Goal: Task Accomplishment & Management: Complete application form

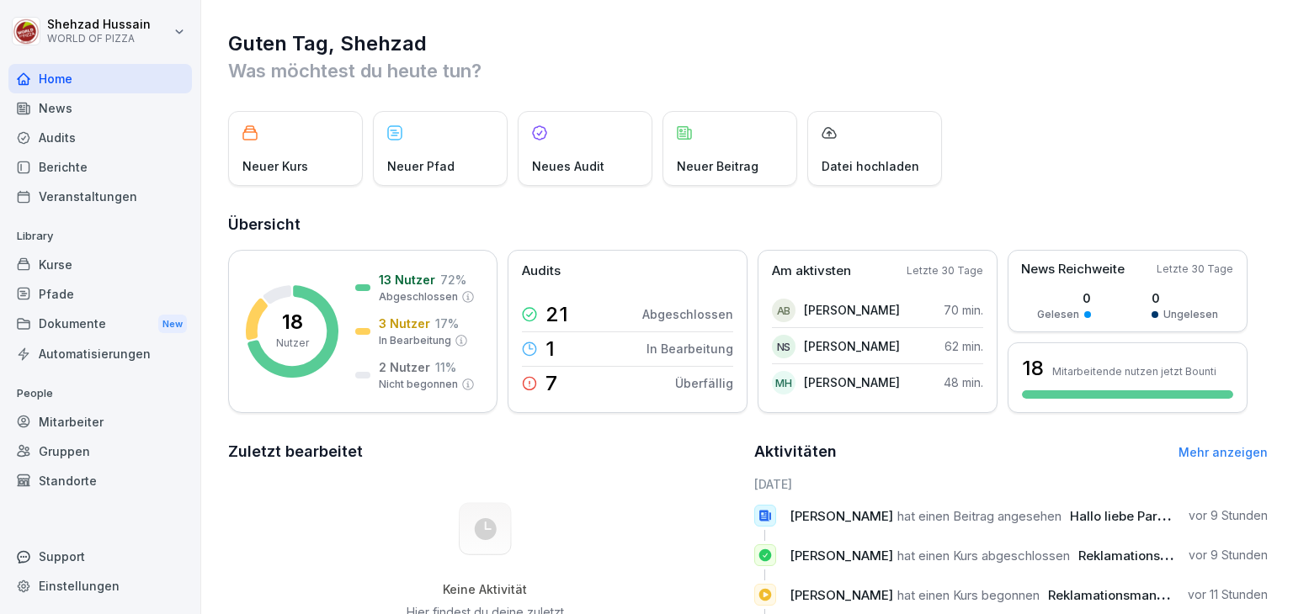
click at [71, 415] on div "Mitarbeiter" at bounding box center [99, 421] width 183 height 29
click at [69, 428] on div "Mitarbeiter" at bounding box center [99, 421] width 183 height 29
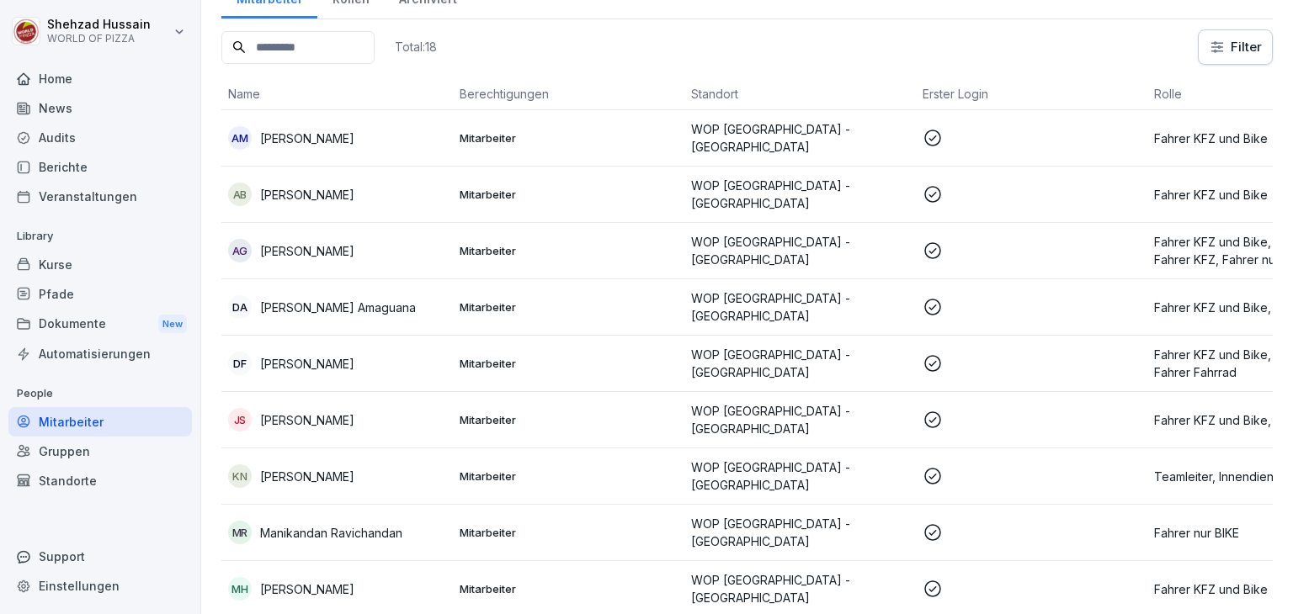
scroll to position [90, 0]
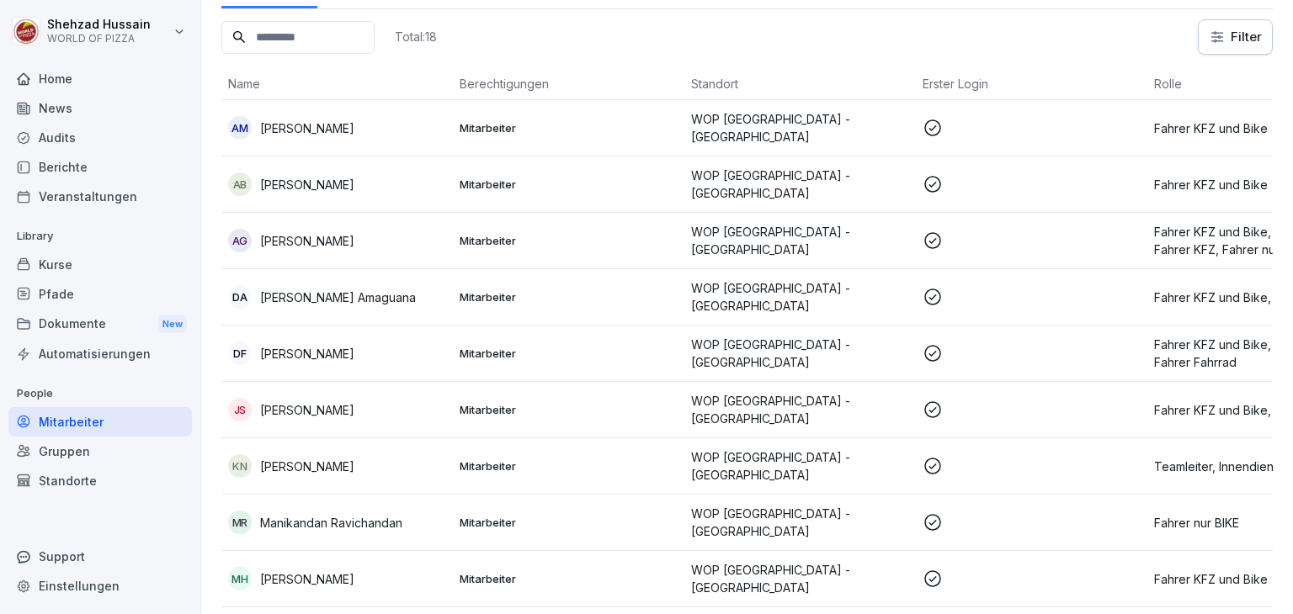
click at [1033, 125] on p at bounding box center [1032, 128] width 218 height 20
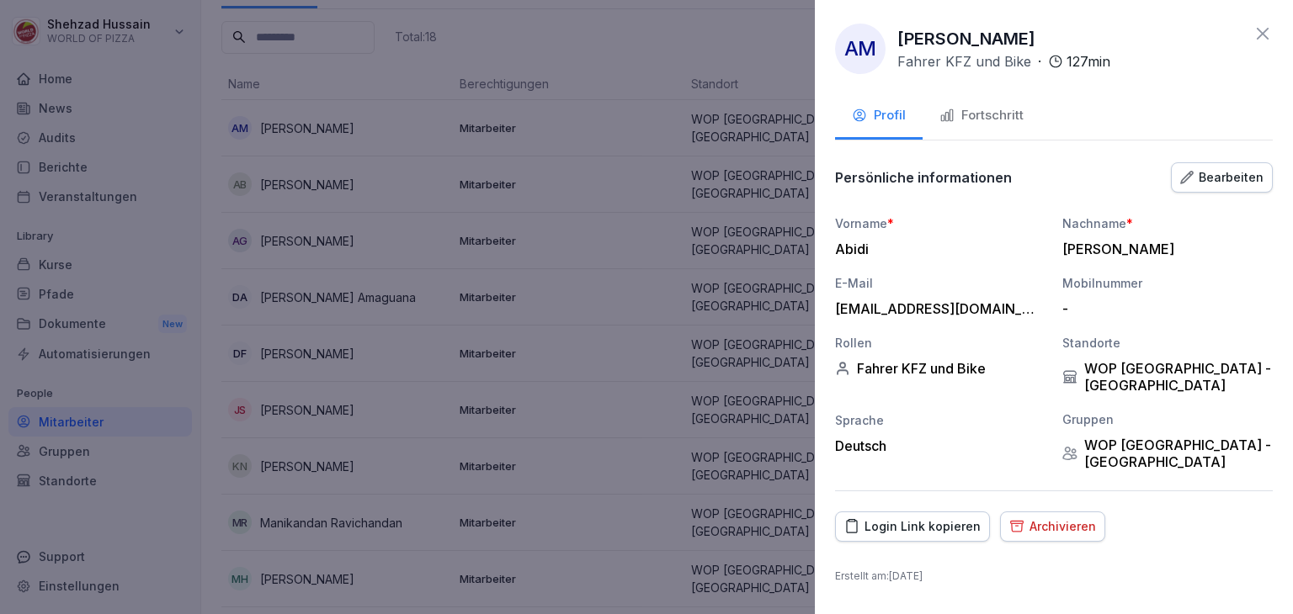
click at [981, 95] on button "Fortschritt" at bounding box center [982, 116] width 118 height 45
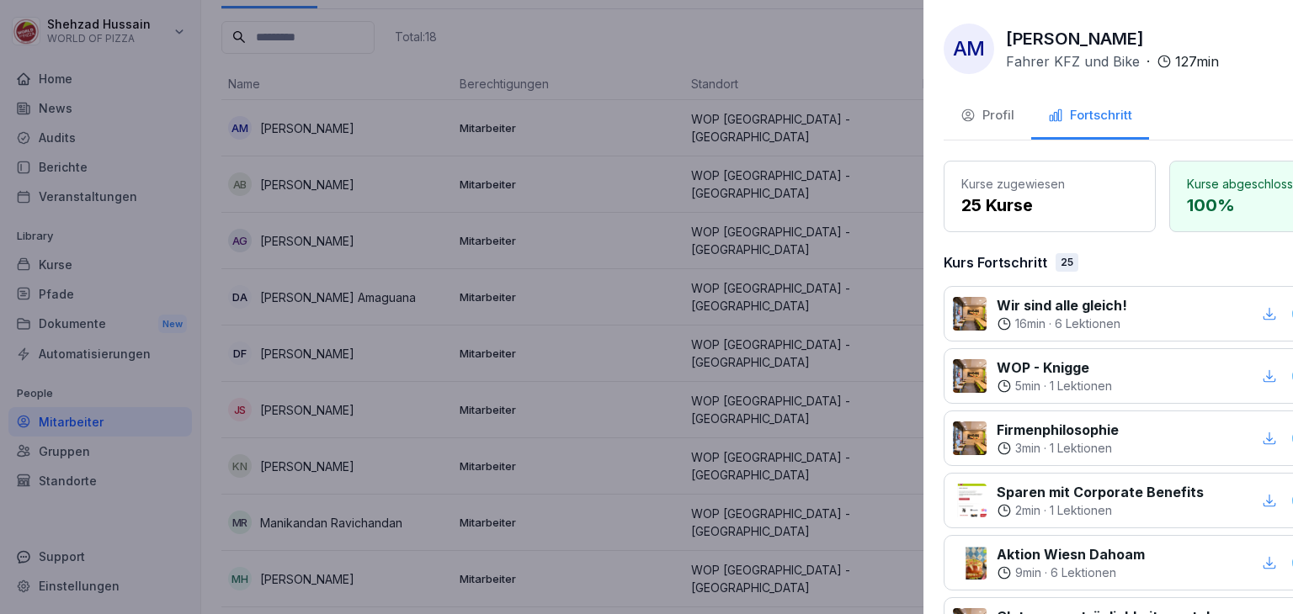
click at [741, 219] on div at bounding box center [646, 307] width 1293 height 614
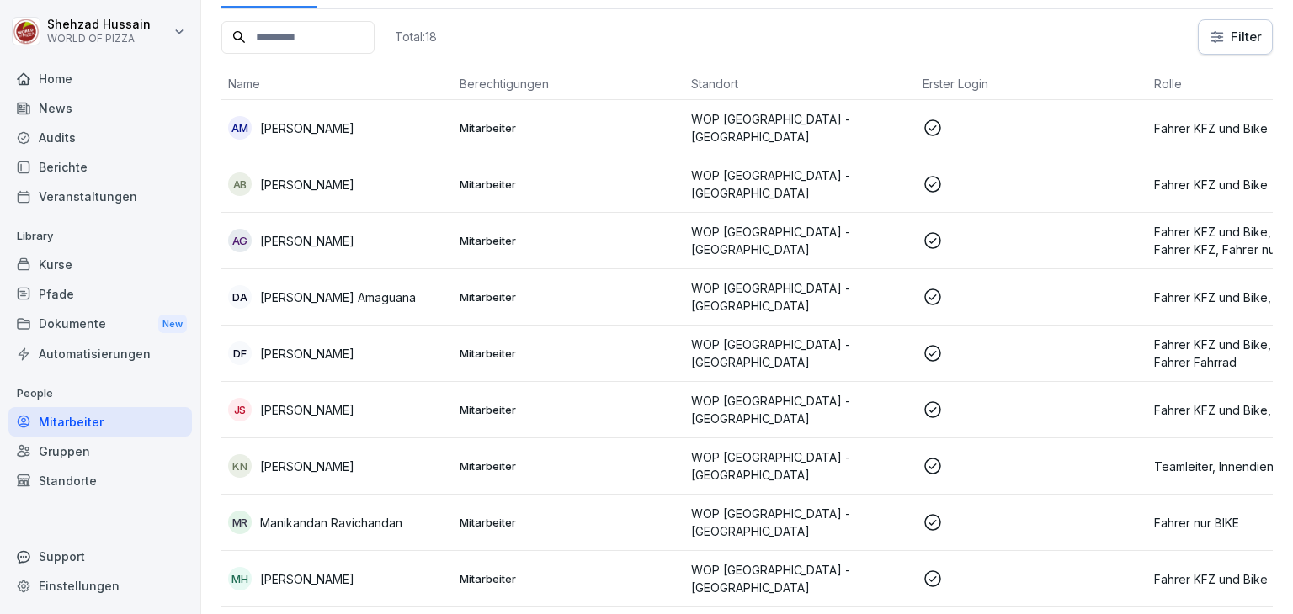
click at [904, 186] on p "WOP [GEOGRAPHIC_DATA] - [GEOGRAPHIC_DATA]" at bounding box center [800, 184] width 218 height 35
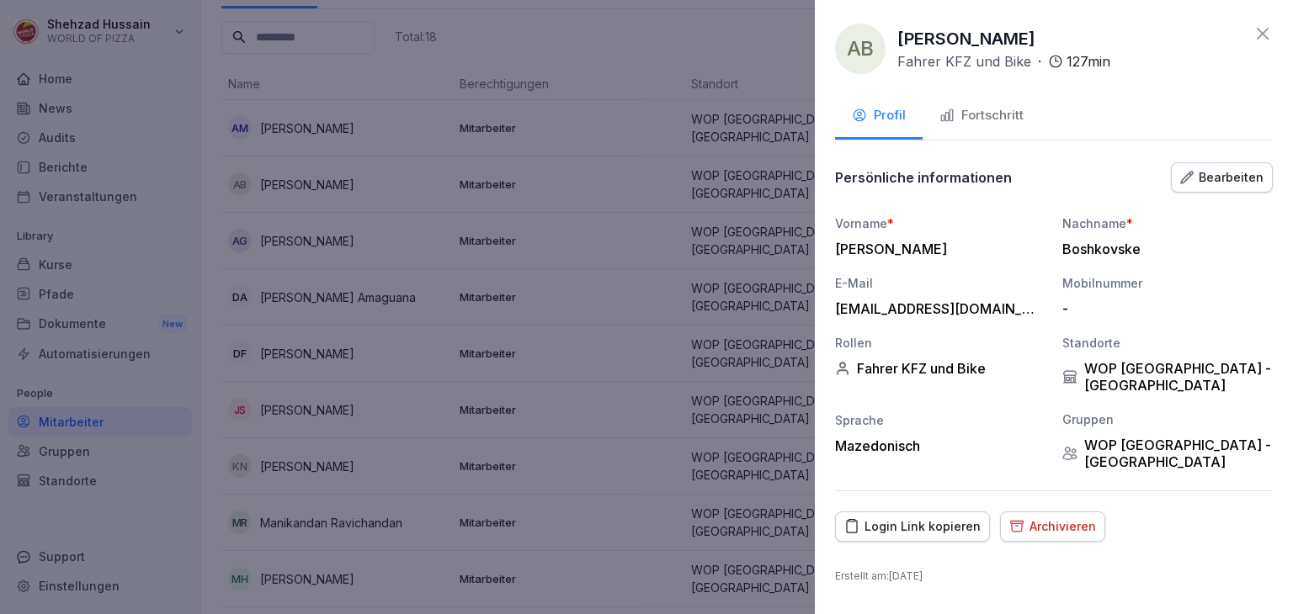
click at [986, 115] on div "Fortschritt" at bounding box center [981, 115] width 84 height 19
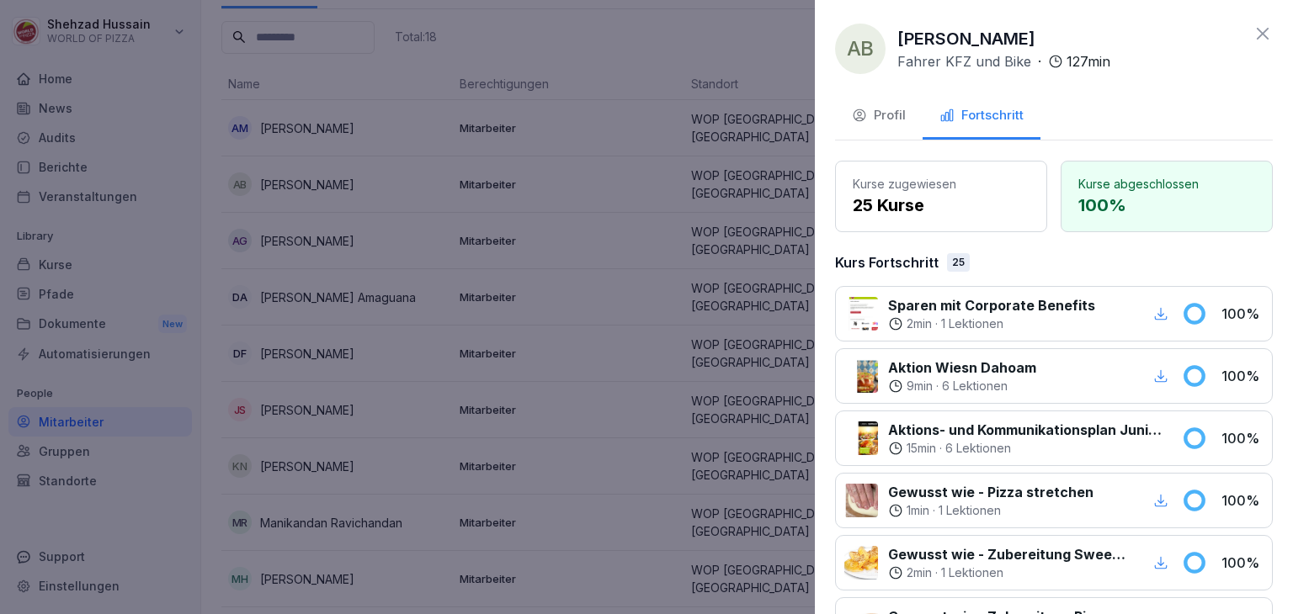
click at [748, 242] on div at bounding box center [646, 307] width 1293 height 614
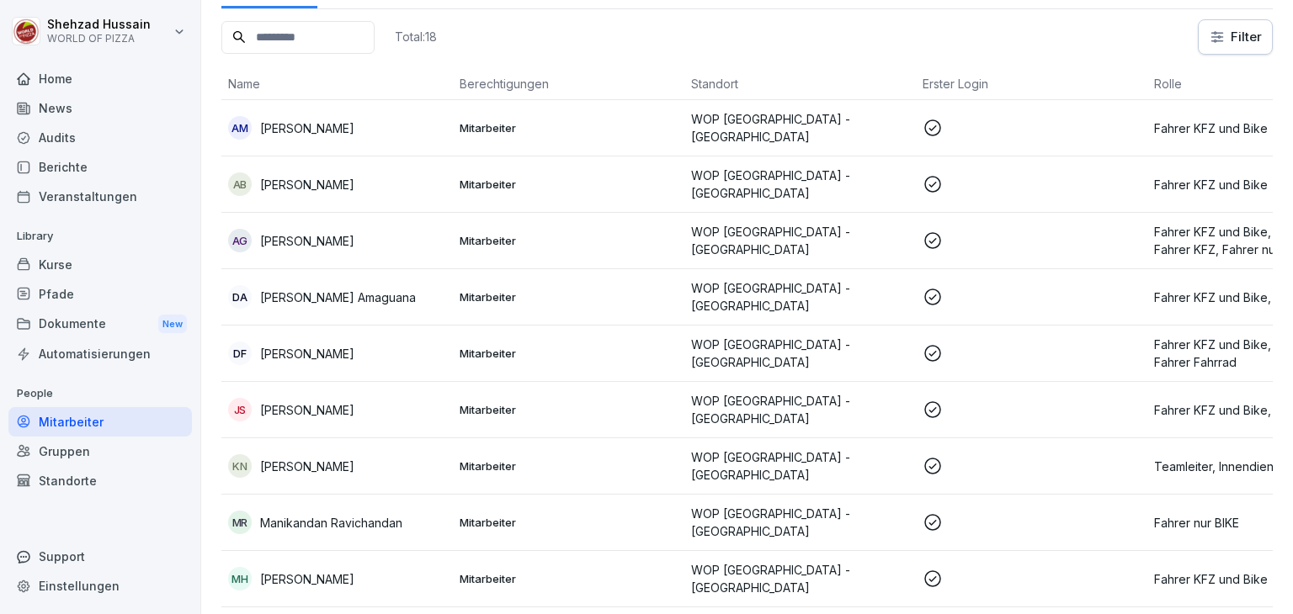
click at [934, 304] on td at bounding box center [1031, 297] width 231 height 56
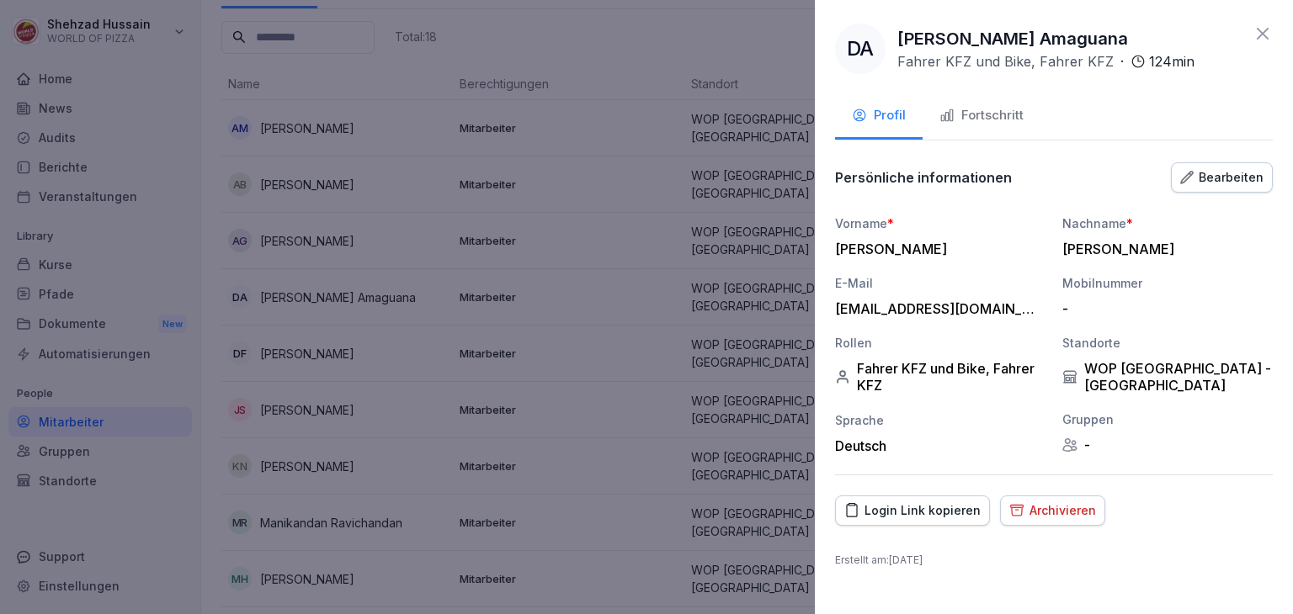
click at [989, 122] on div "Fortschritt" at bounding box center [981, 115] width 84 height 19
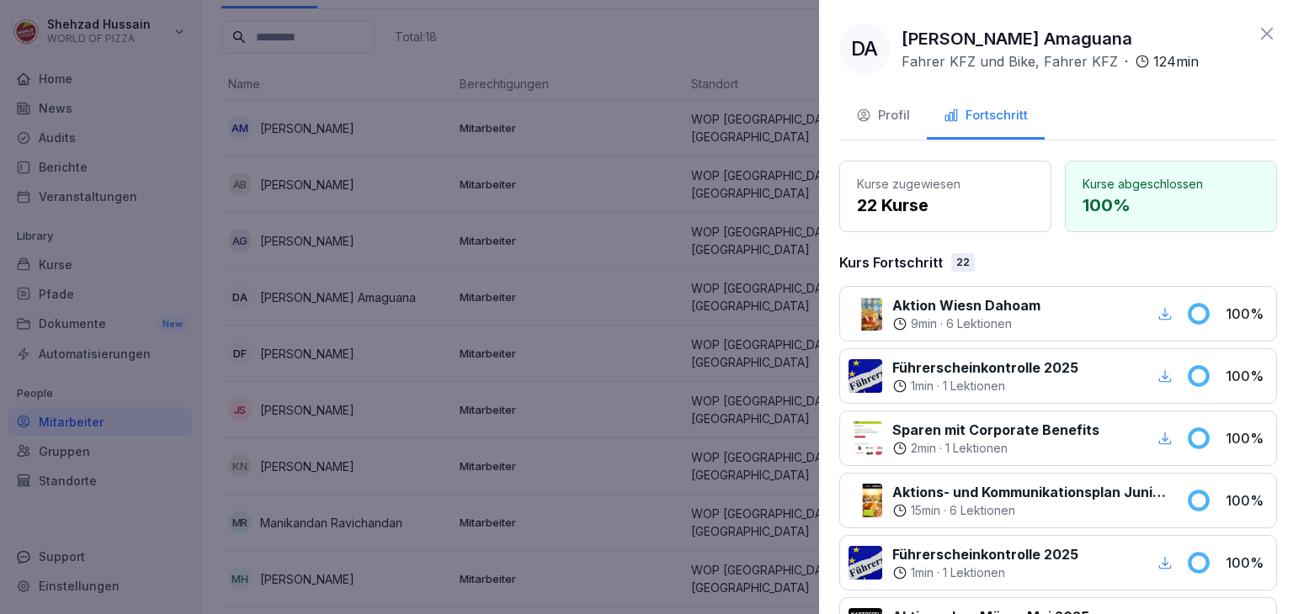
click at [704, 284] on div at bounding box center [646, 307] width 1293 height 614
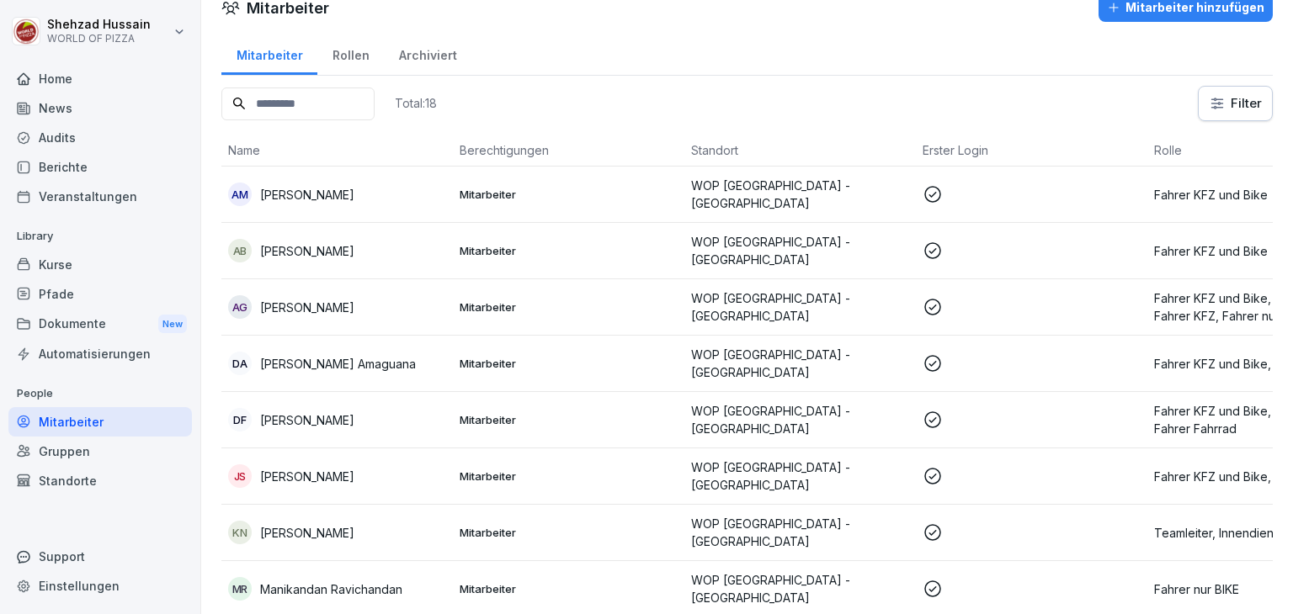
scroll to position [0, 0]
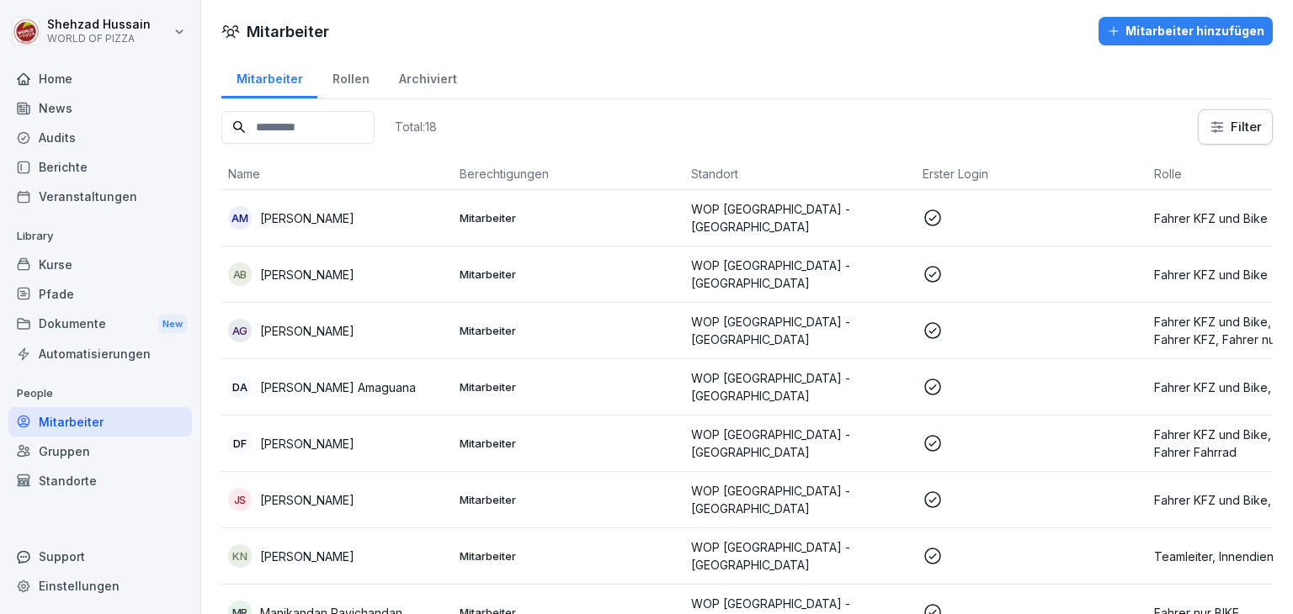
click at [345, 80] on div "Rollen" at bounding box center [350, 77] width 66 height 43
click at [406, 79] on div "Archiviert" at bounding box center [428, 77] width 88 height 43
click at [349, 86] on div "Rollen" at bounding box center [350, 77] width 66 height 43
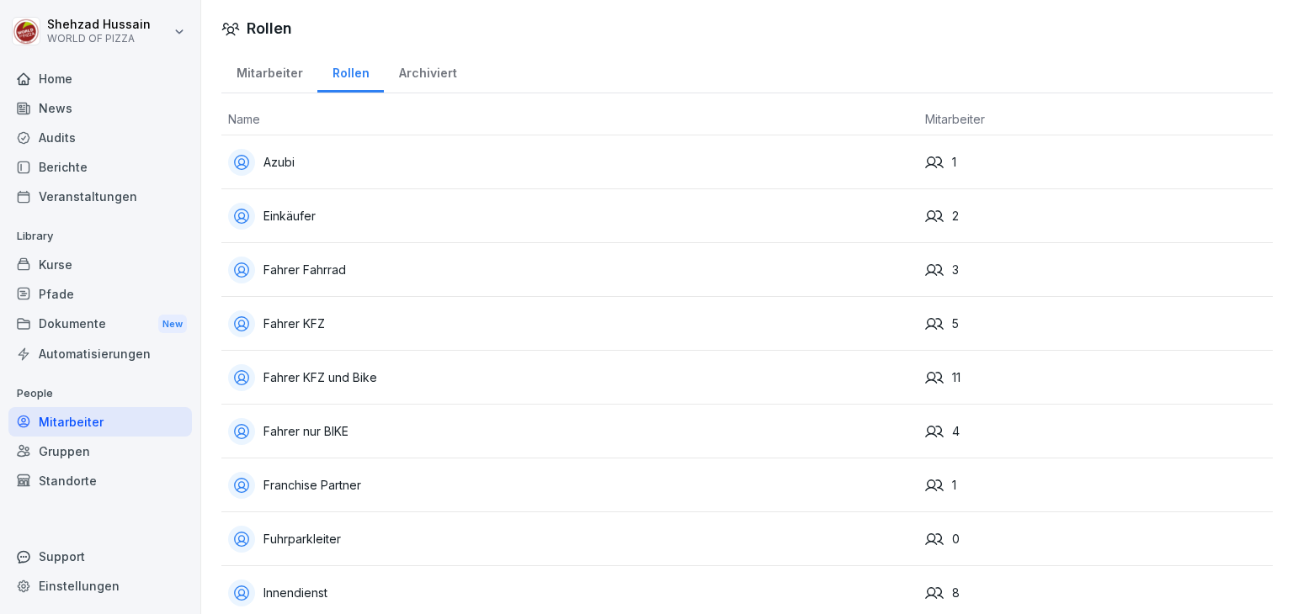
click at [263, 66] on div "Mitarbeiter" at bounding box center [269, 71] width 96 height 43
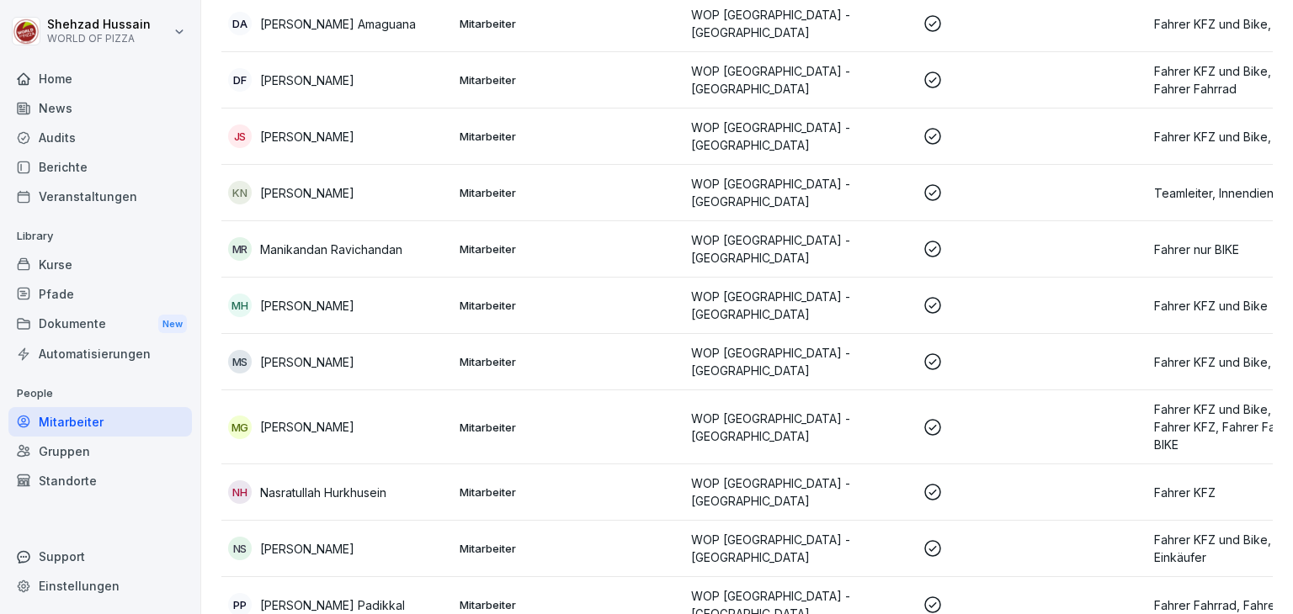
scroll to position [364, 0]
click at [1069, 333] on td at bounding box center [1031, 361] width 231 height 56
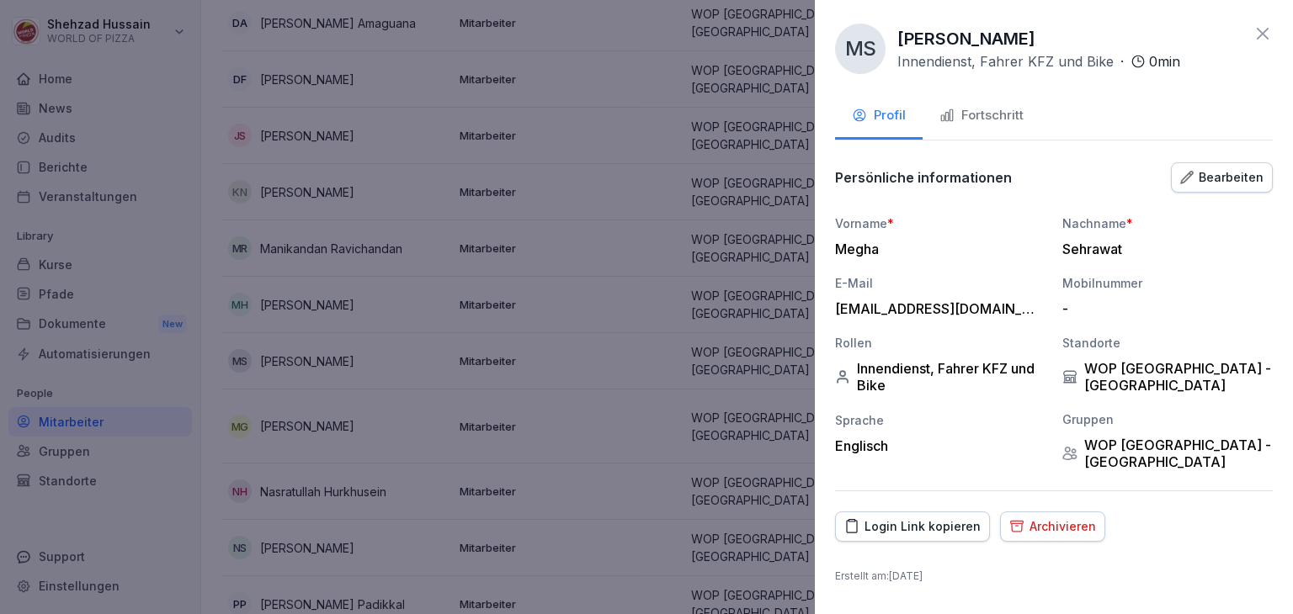
click at [993, 120] on div "Fortschritt" at bounding box center [981, 115] width 84 height 19
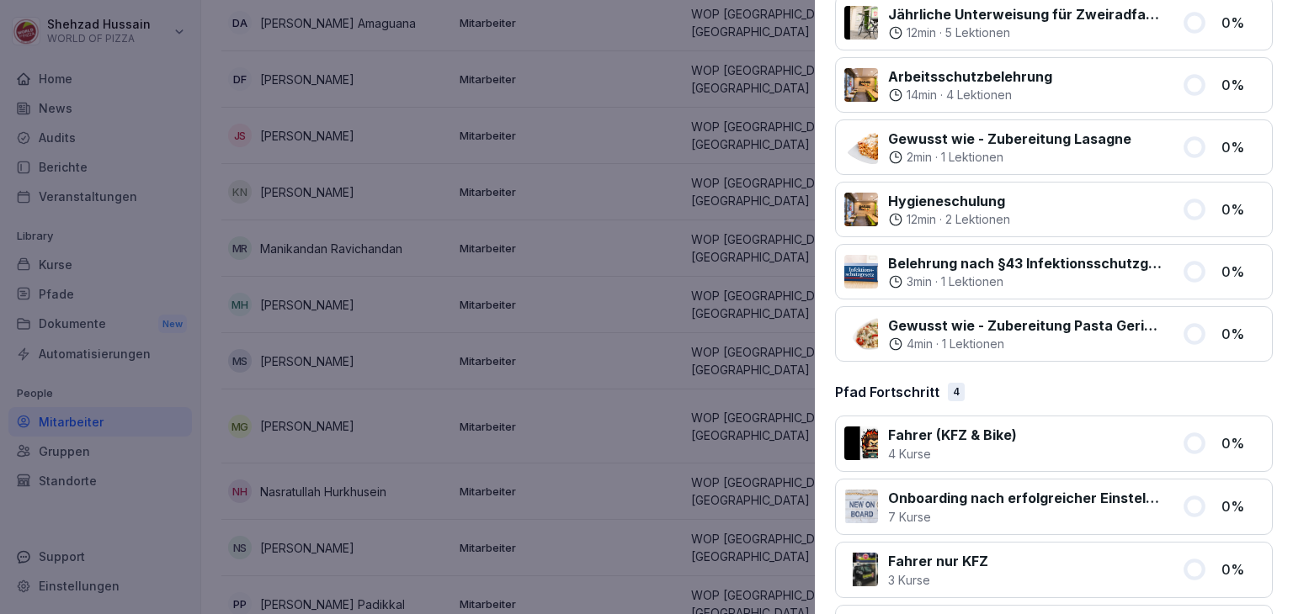
scroll to position [1534, 0]
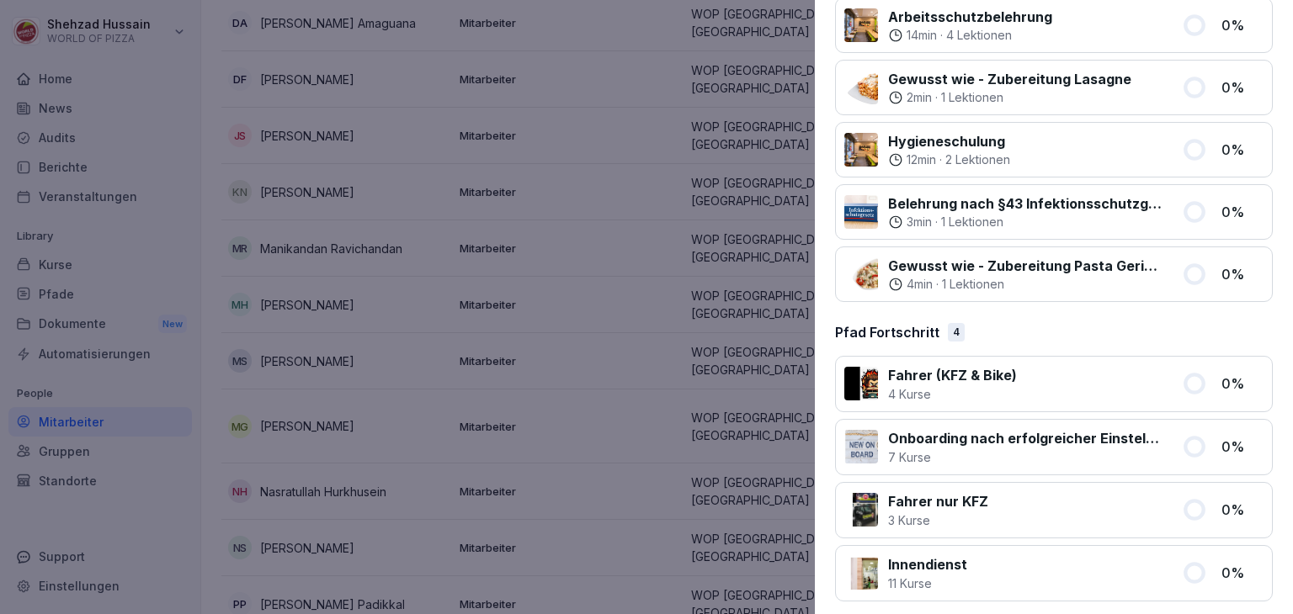
click at [568, 587] on div at bounding box center [646, 307] width 1293 height 614
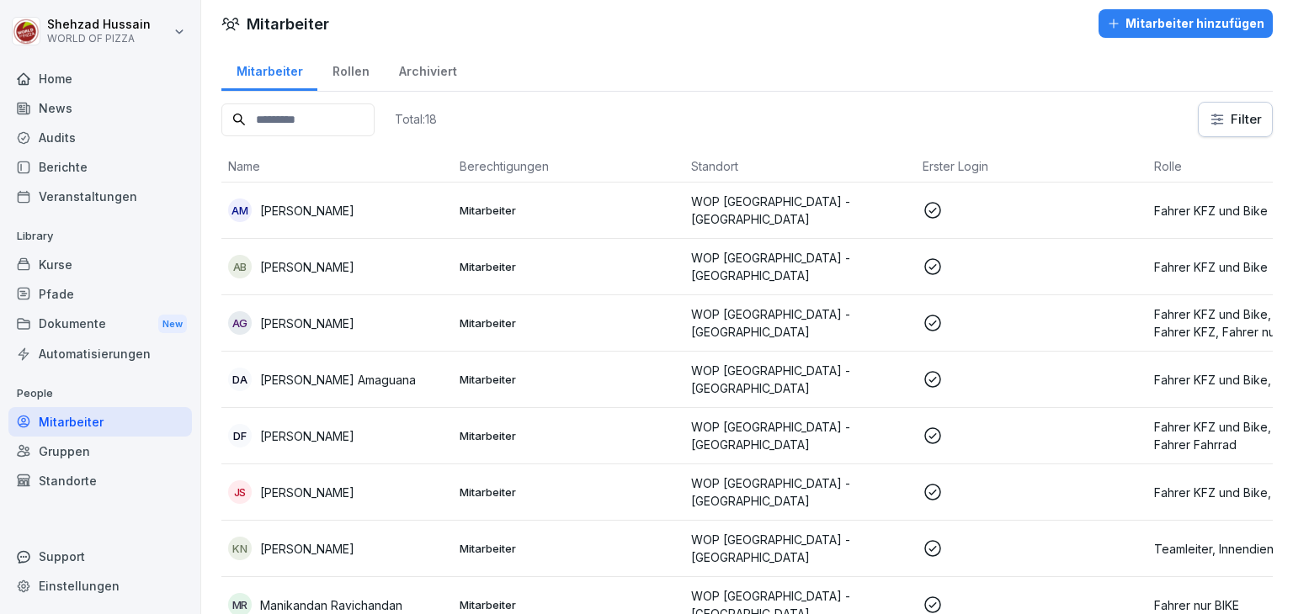
scroll to position [0, 0]
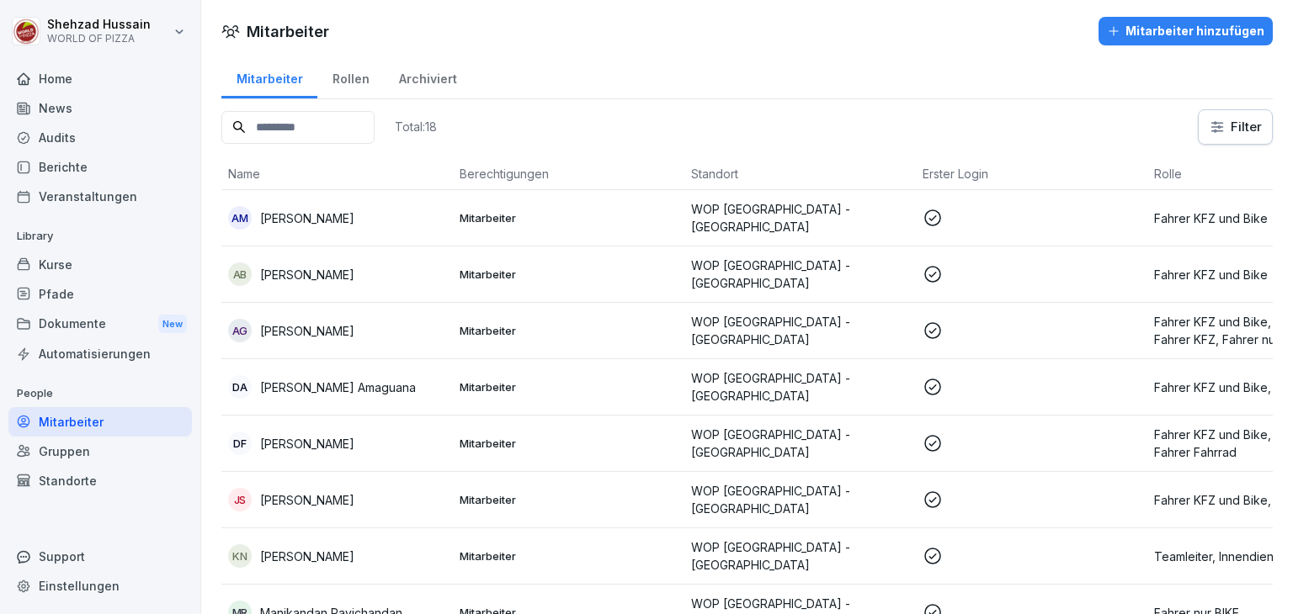
click at [876, 439] on p "WOP [GEOGRAPHIC_DATA] - [GEOGRAPHIC_DATA]" at bounding box center [800, 443] width 218 height 35
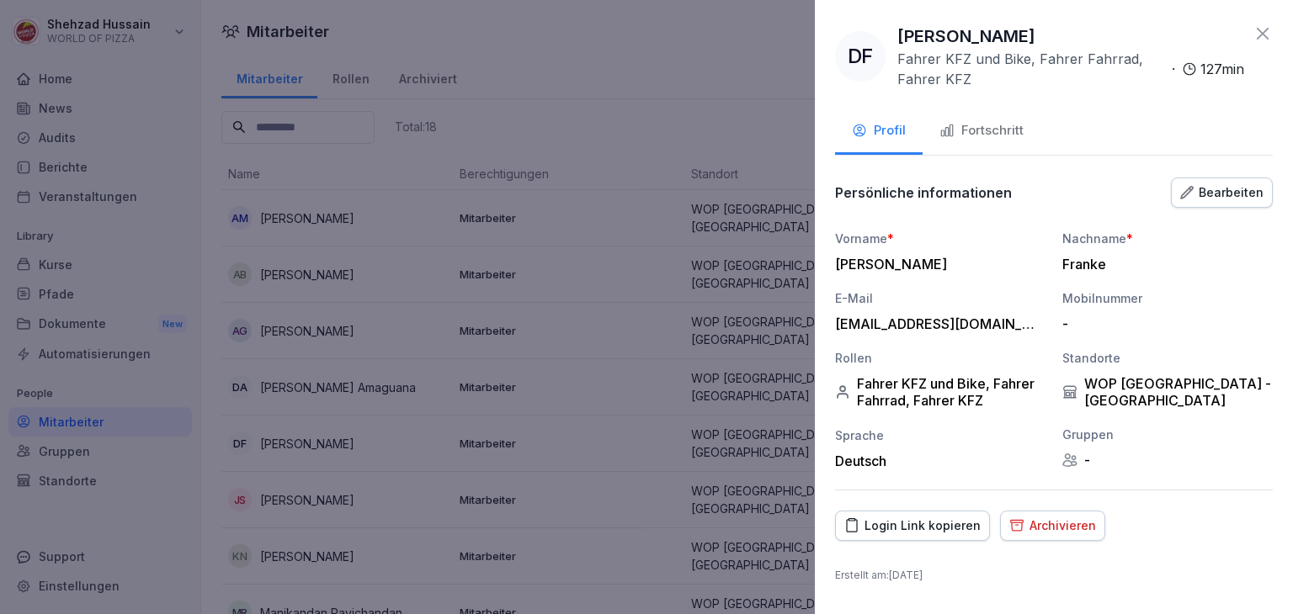
click at [989, 141] on button "Fortschritt" at bounding box center [982, 131] width 118 height 45
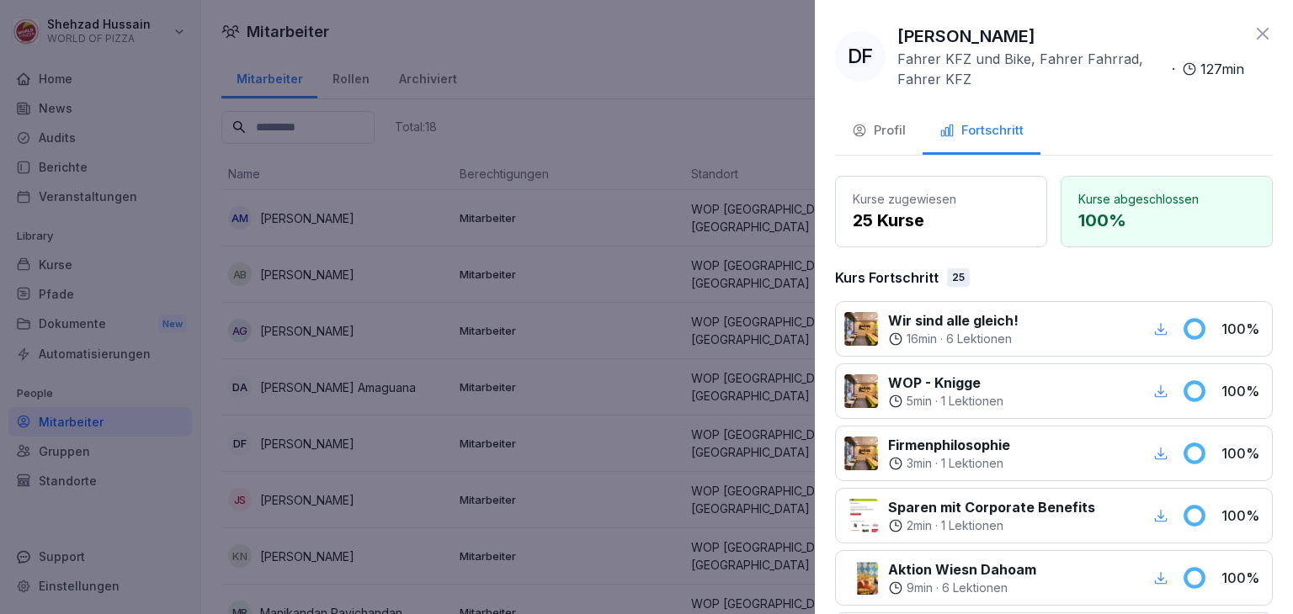
click at [731, 318] on div at bounding box center [646, 307] width 1293 height 614
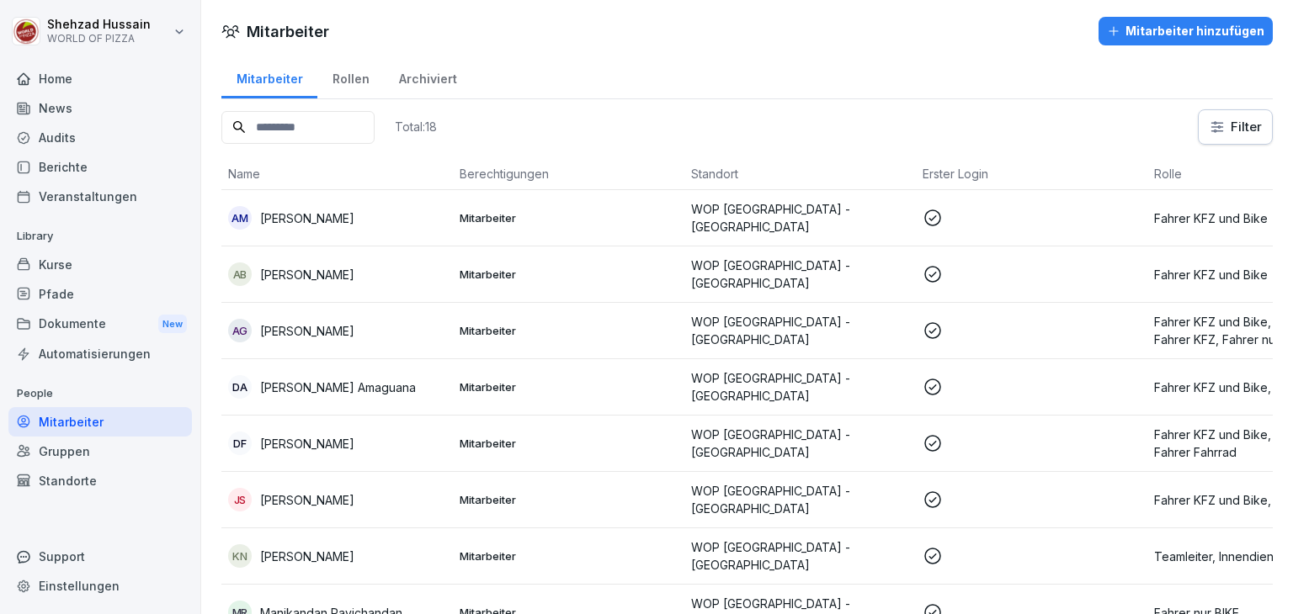
click at [889, 492] on p "WOP [GEOGRAPHIC_DATA] - [GEOGRAPHIC_DATA]" at bounding box center [800, 499] width 218 height 35
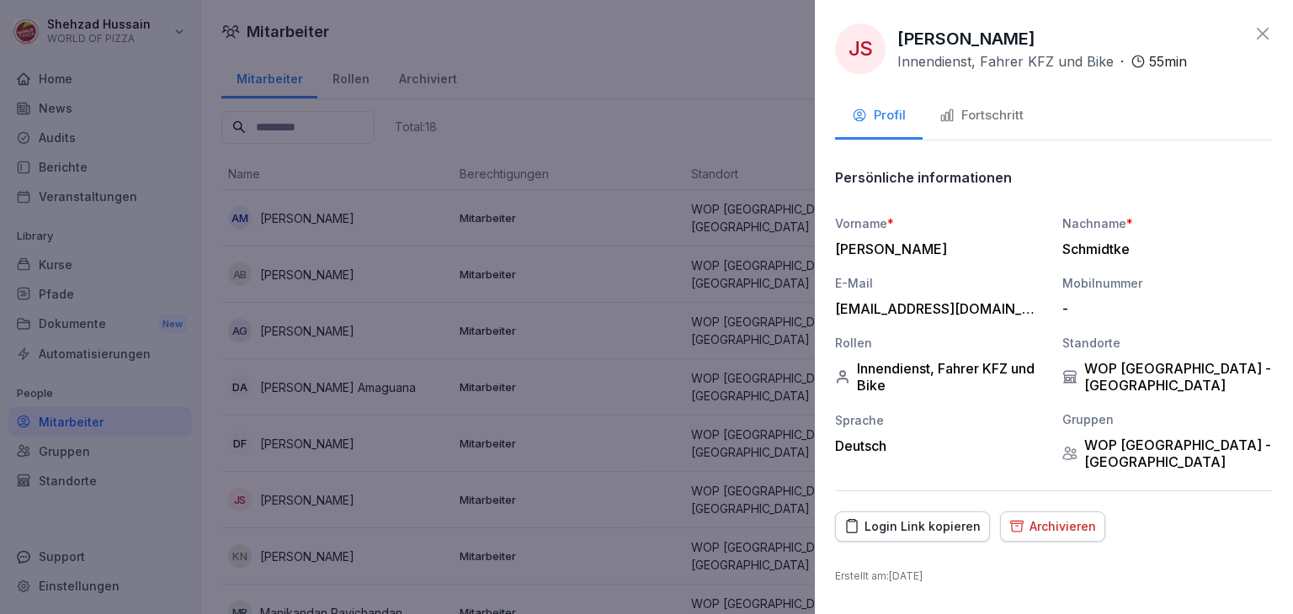
click at [984, 113] on div "Fortschritt" at bounding box center [981, 115] width 84 height 19
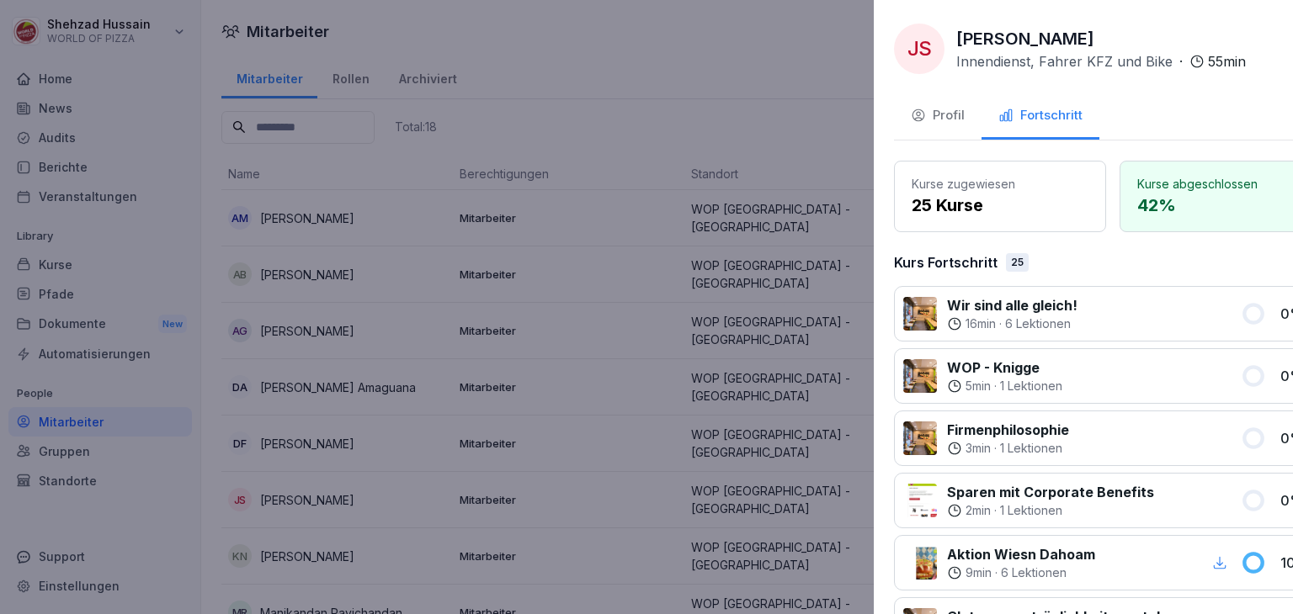
click at [732, 359] on div at bounding box center [646, 307] width 1293 height 614
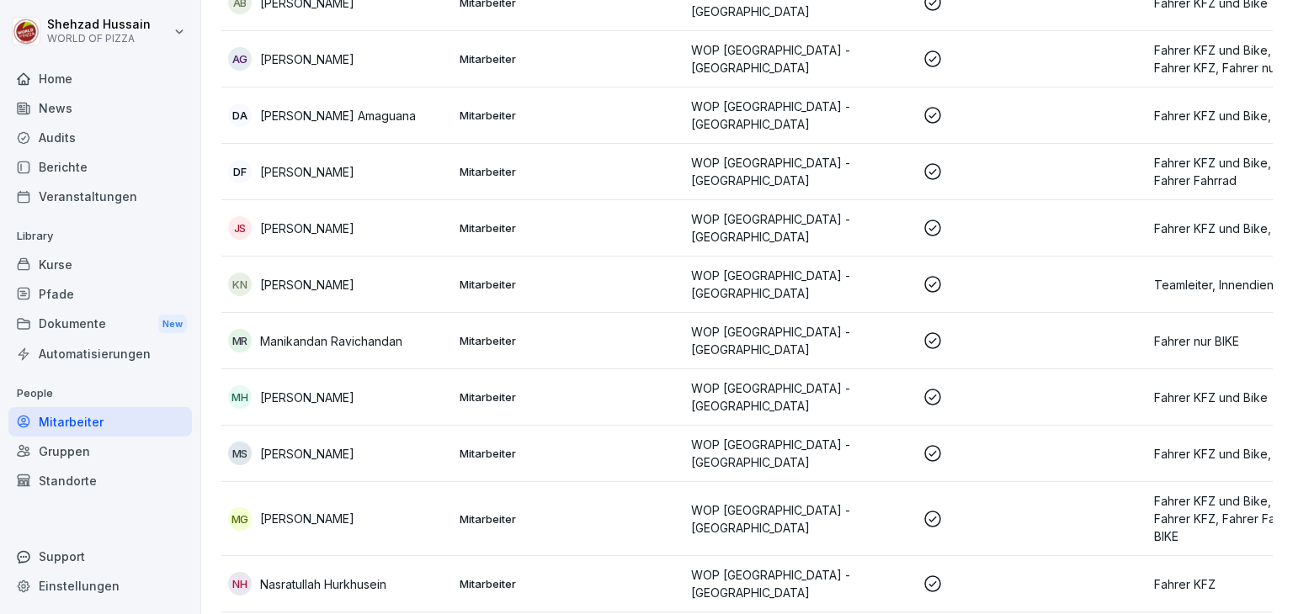
scroll to position [298, 0]
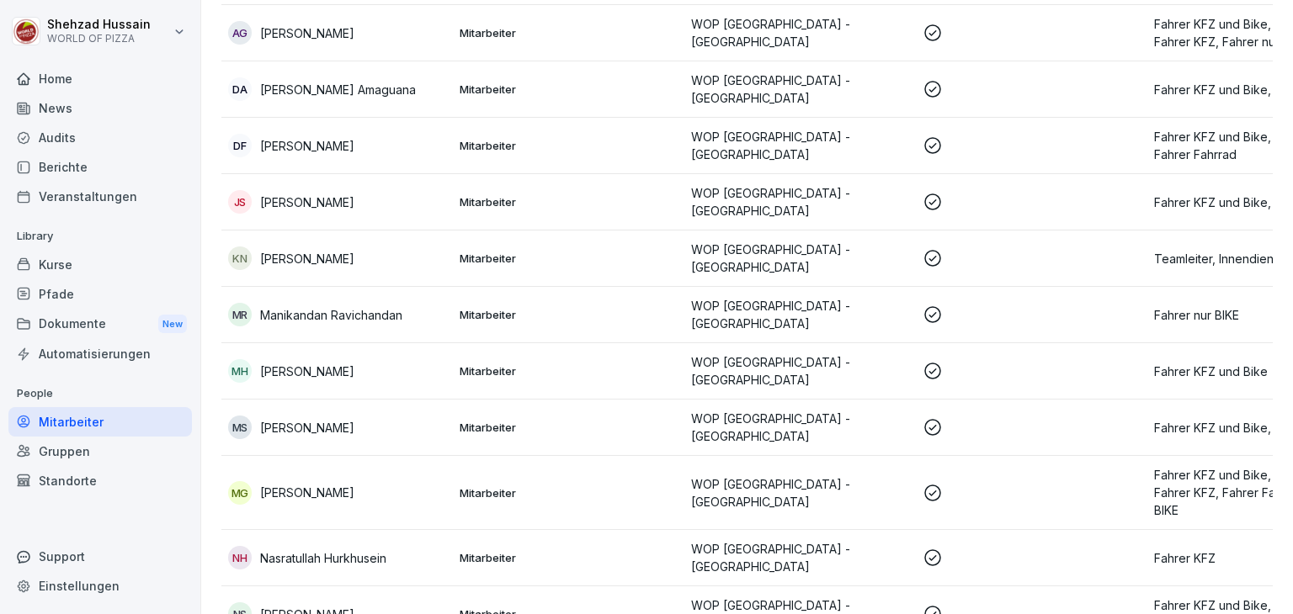
click at [1051, 311] on p at bounding box center [1032, 315] width 218 height 20
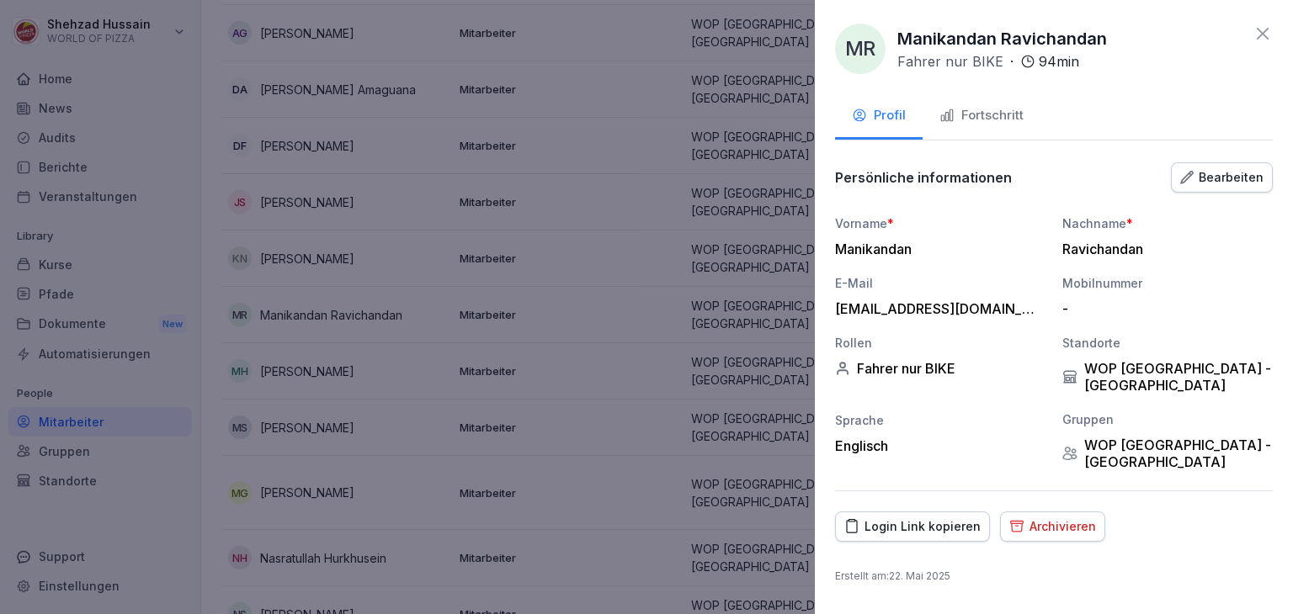
click at [999, 107] on div "Fortschritt" at bounding box center [981, 115] width 84 height 19
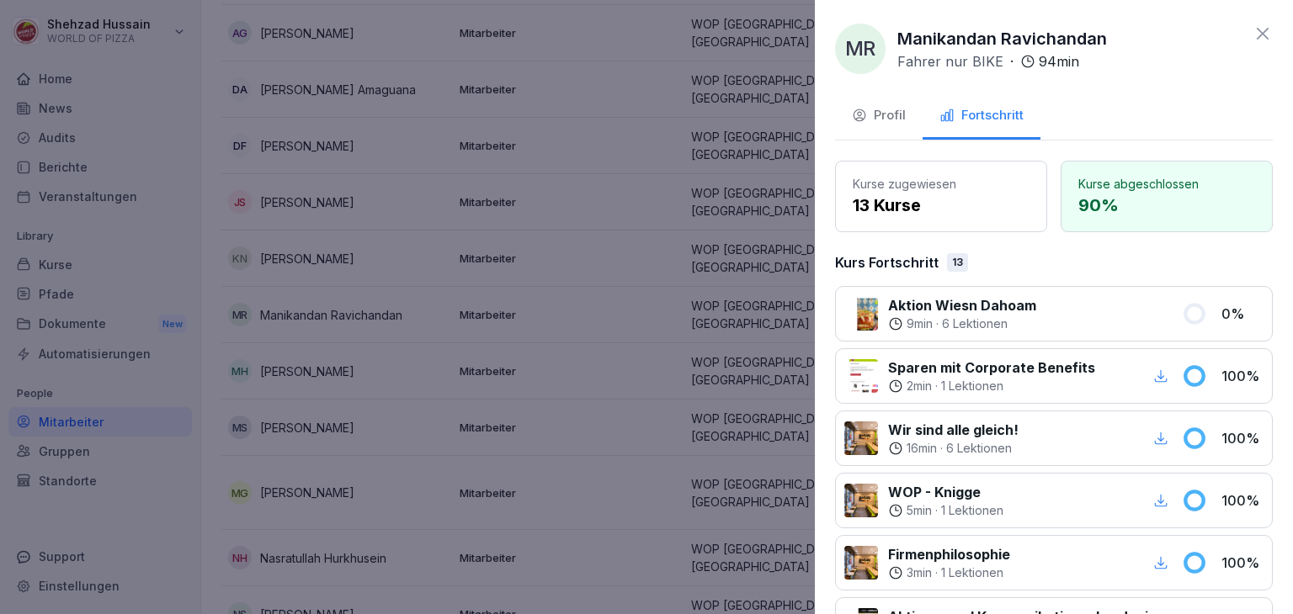
click at [599, 442] on div at bounding box center [646, 307] width 1293 height 614
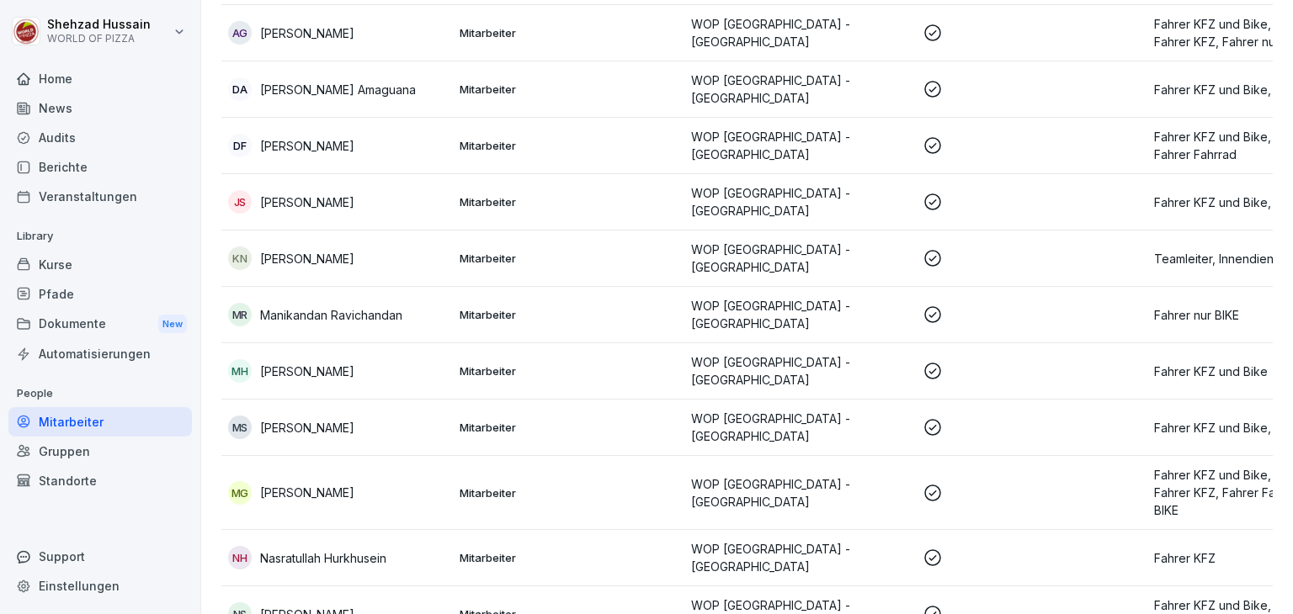
drag, startPoint x: 849, startPoint y: 488, endPoint x: 762, endPoint y: 449, distance: 96.1
click at [762, 456] on td "WOP [GEOGRAPHIC_DATA] - [GEOGRAPHIC_DATA]" at bounding box center [799, 493] width 231 height 74
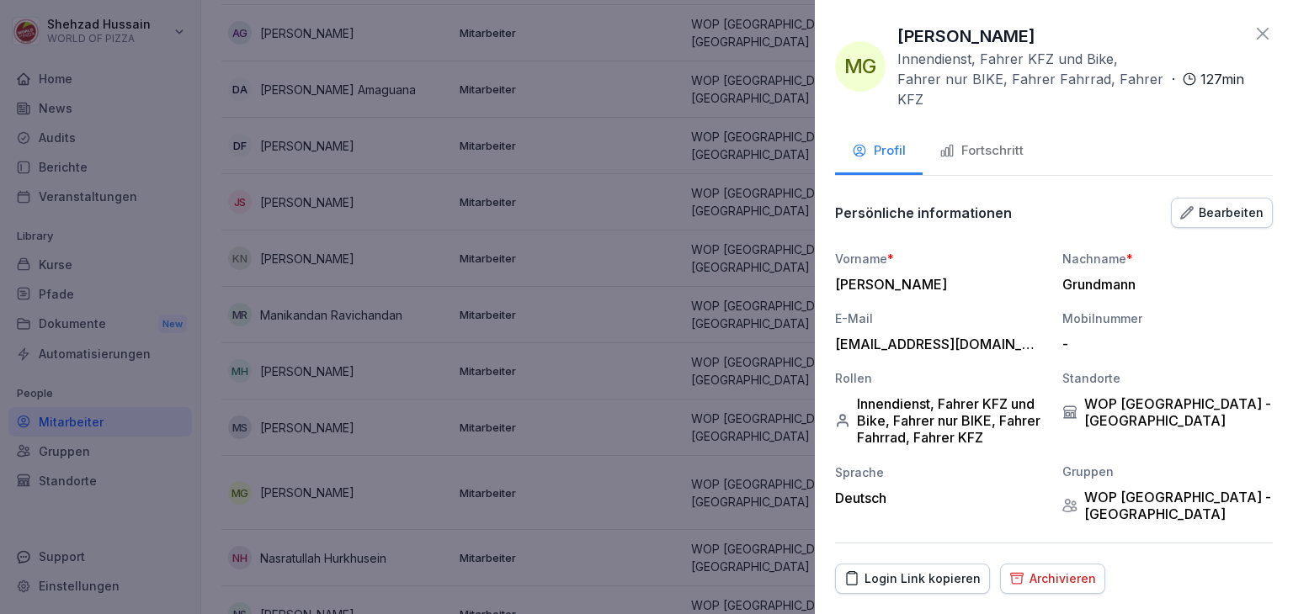
click at [993, 141] on div "Fortschritt" at bounding box center [981, 150] width 84 height 19
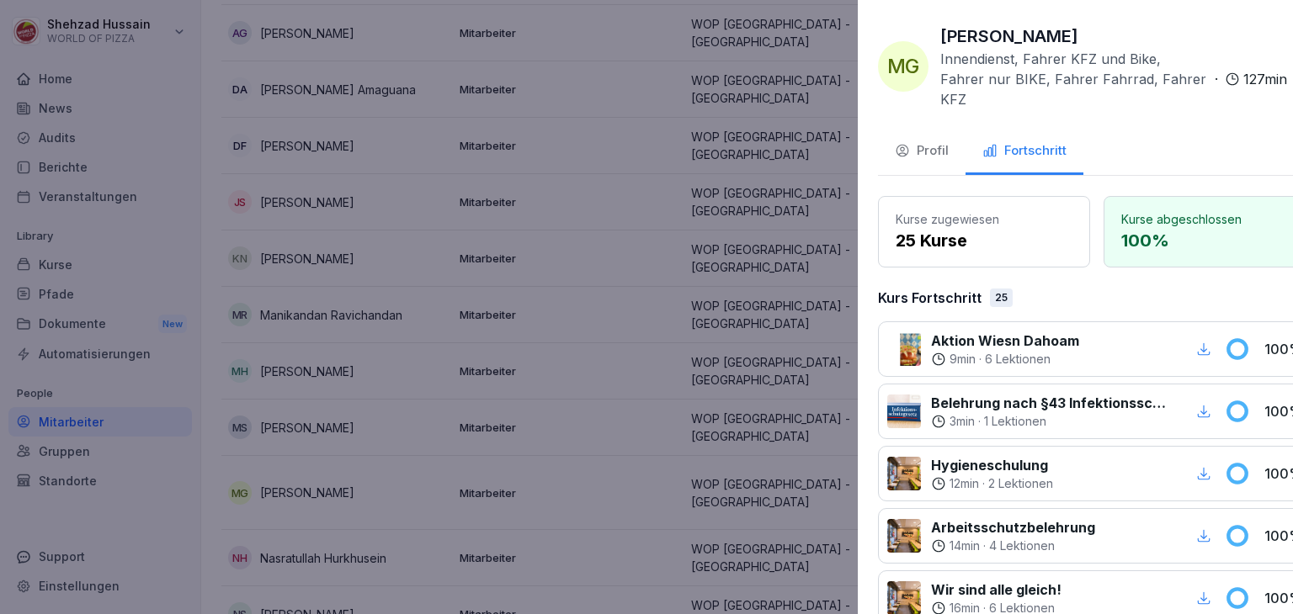
click at [686, 263] on div at bounding box center [646, 307] width 1293 height 614
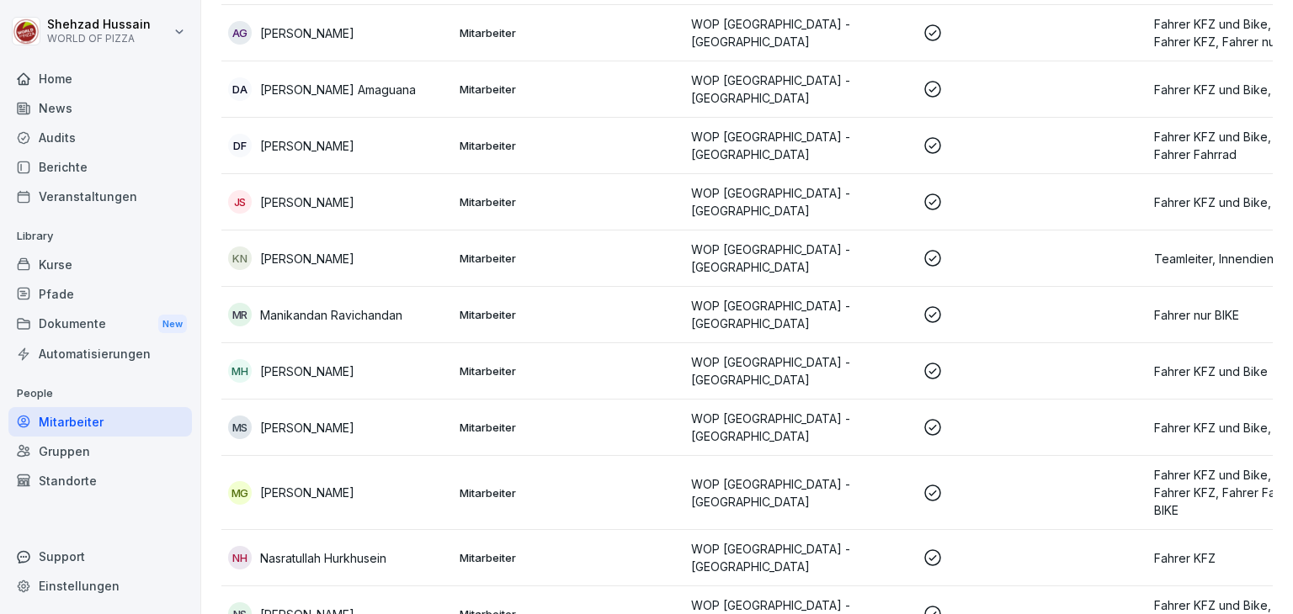
click at [865, 541] on p "WOP [GEOGRAPHIC_DATA] - [GEOGRAPHIC_DATA]" at bounding box center [800, 557] width 218 height 35
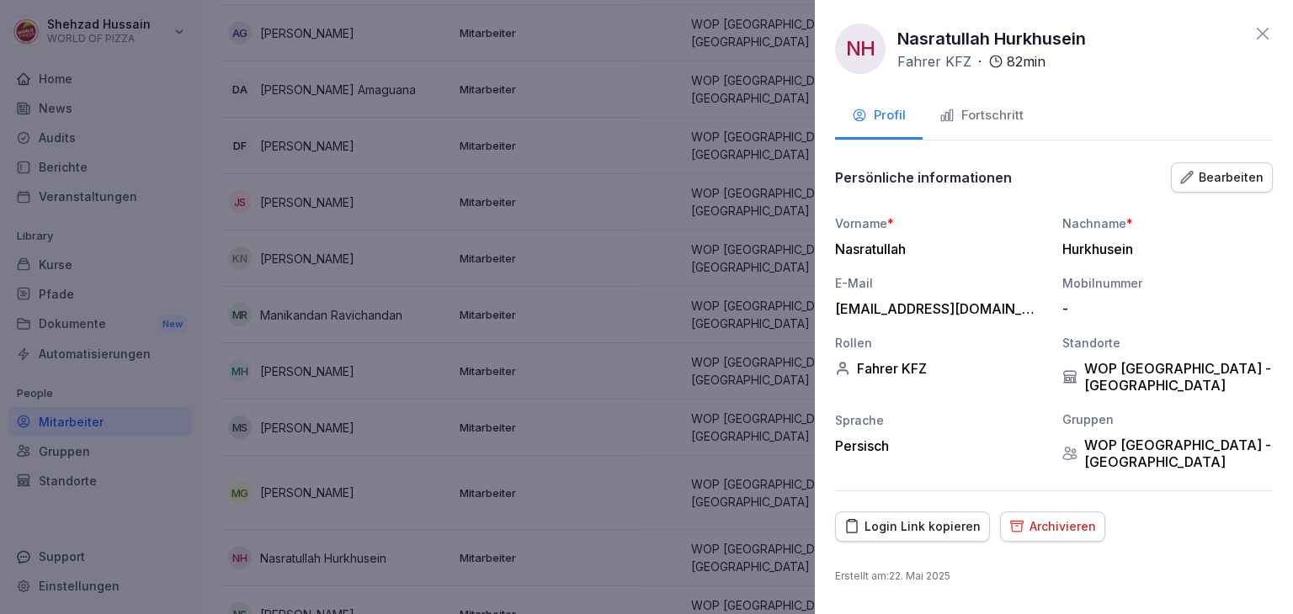
click at [1016, 114] on div "Fortschritt" at bounding box center [981, 115] width 84 height 19
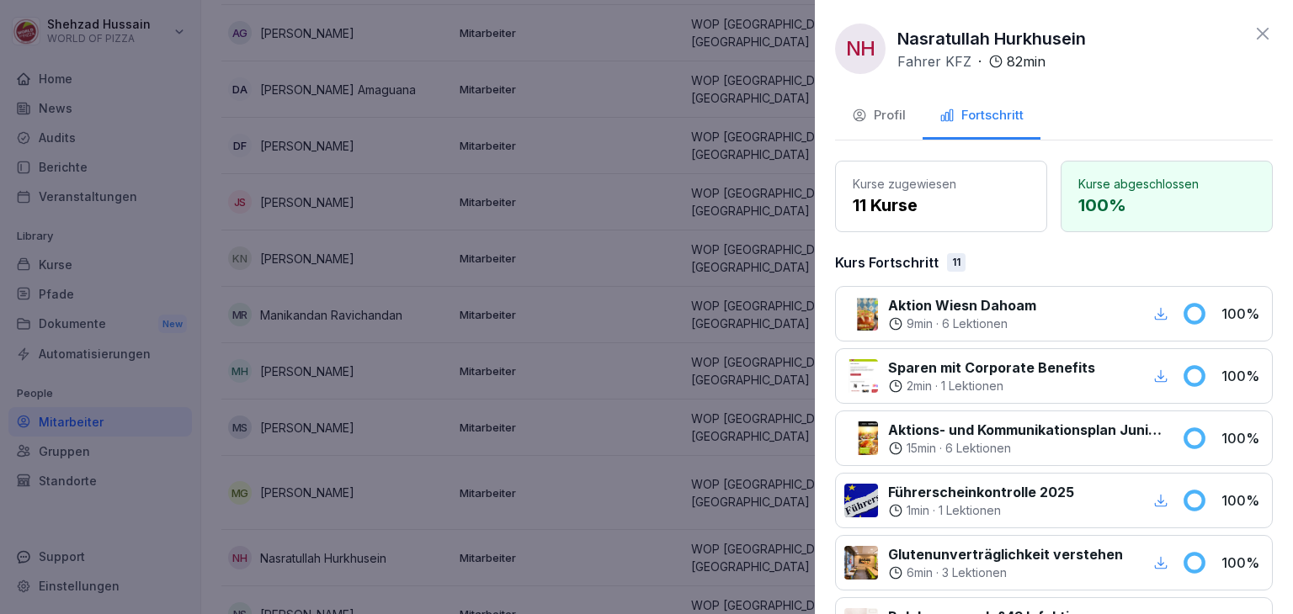
click at [735, 314] on div at bounding box center [646, 307] width 1293 height 614
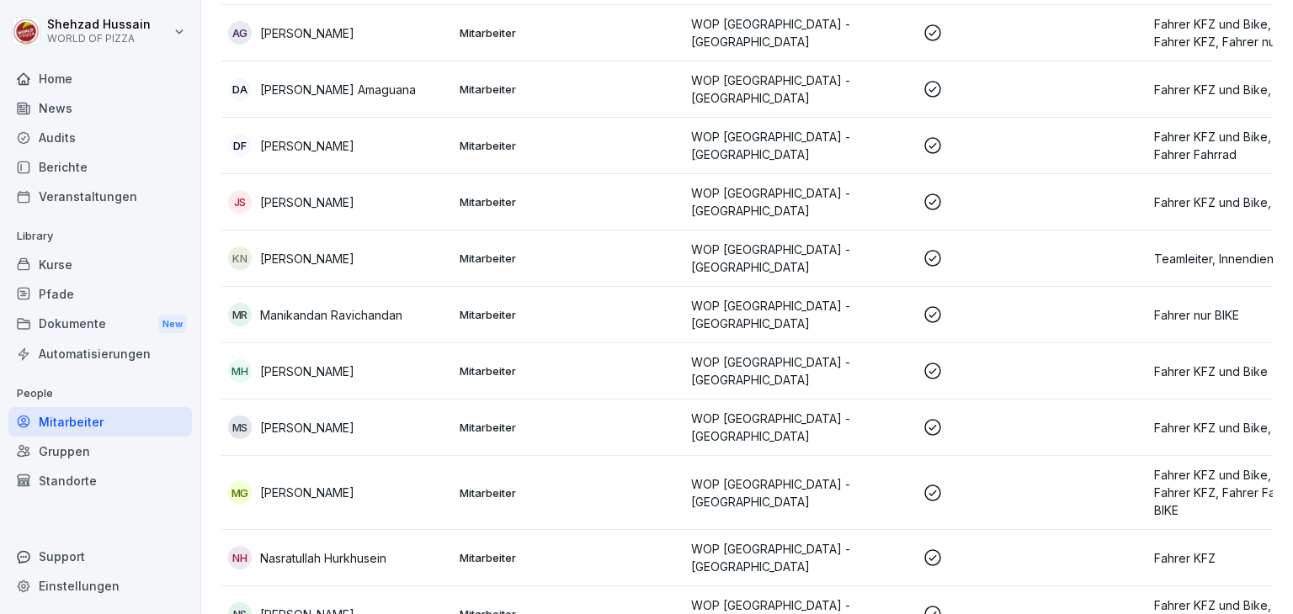
click at [876, 587] on td "WOP [GEOGRAPHIC_DATA] - [GEOGRAPHIC_DATA]" at bounding box center [799, 615] width 231 height 56
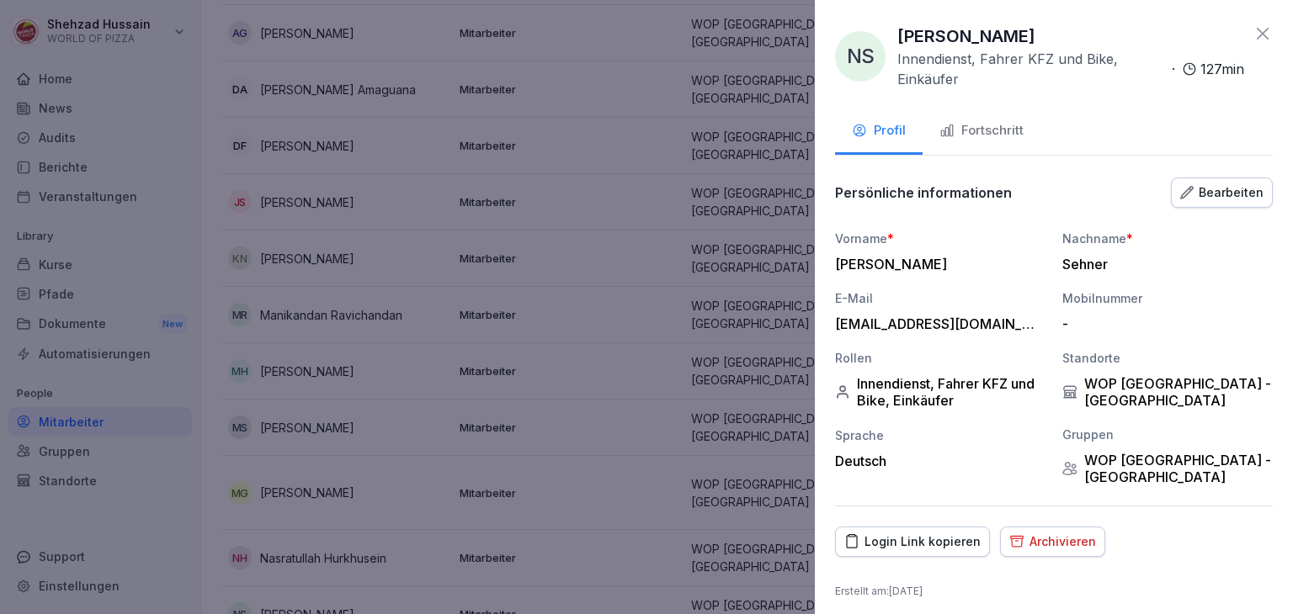
click at [971, 135] on div "Fortschritt" at bounding box center [981, 130] width 84 height 19
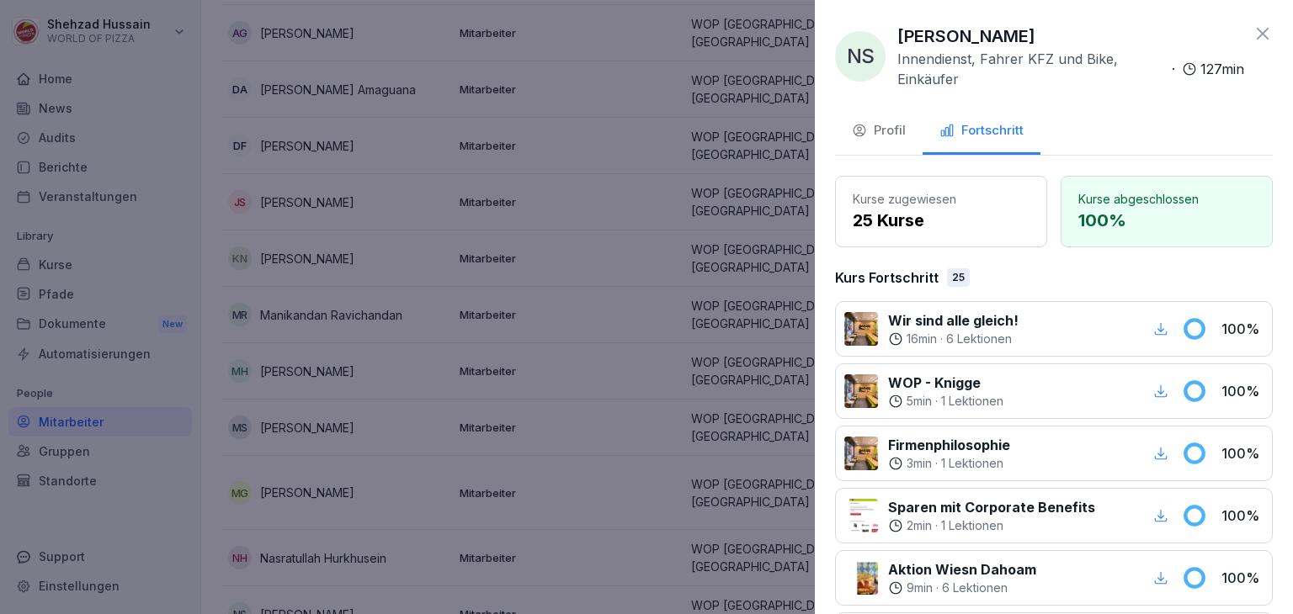
click at [636, 376] on div at bounding box center [646, 307] width 1293 height 614
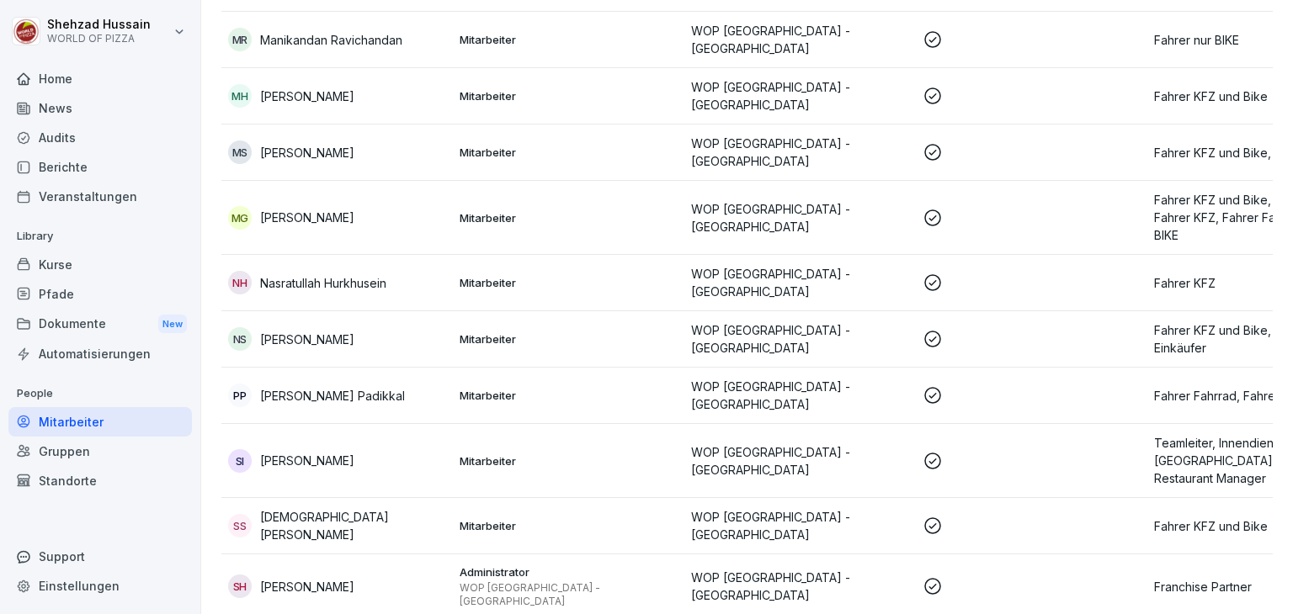
scroll to position [582, 0]
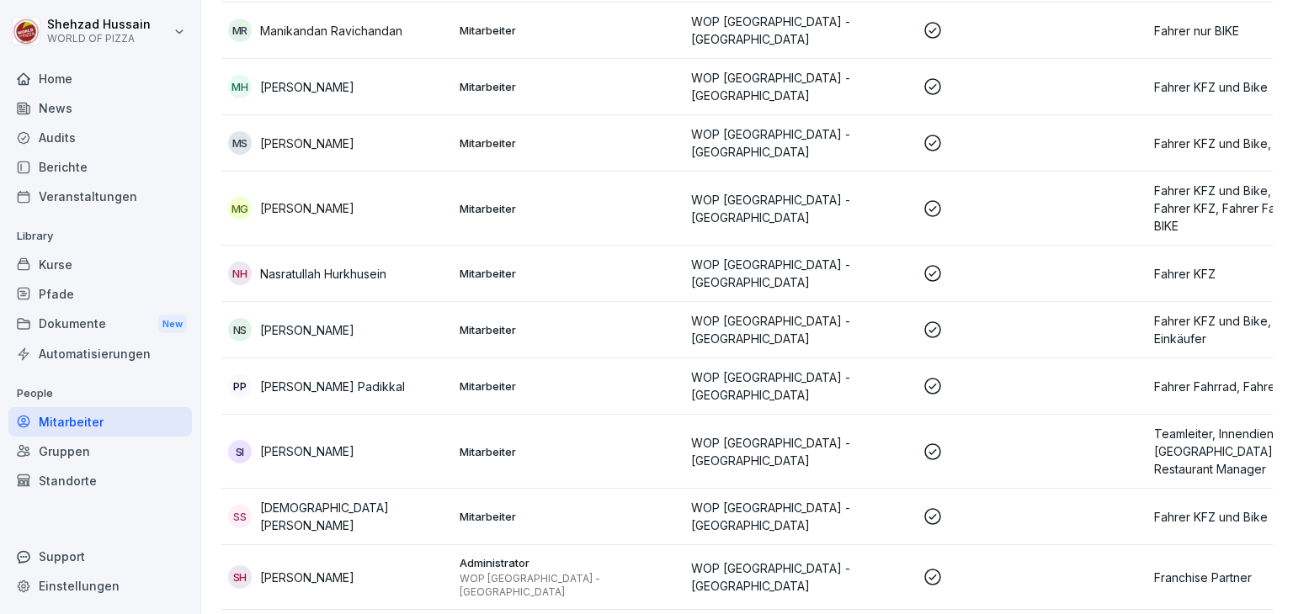
click at [1029, 385] on td at bounding box center [1031, 387] width 231 height 56
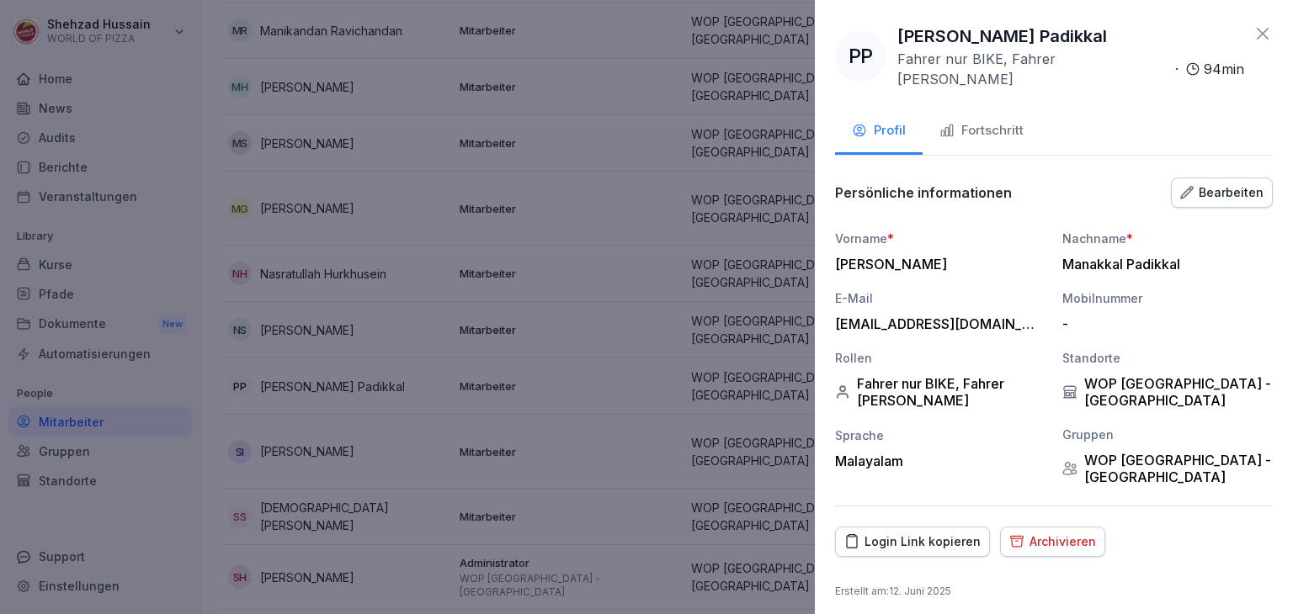
click at [998, 121] on div "Fortschritt" at bounding box center [981, 130] width 84 height 19
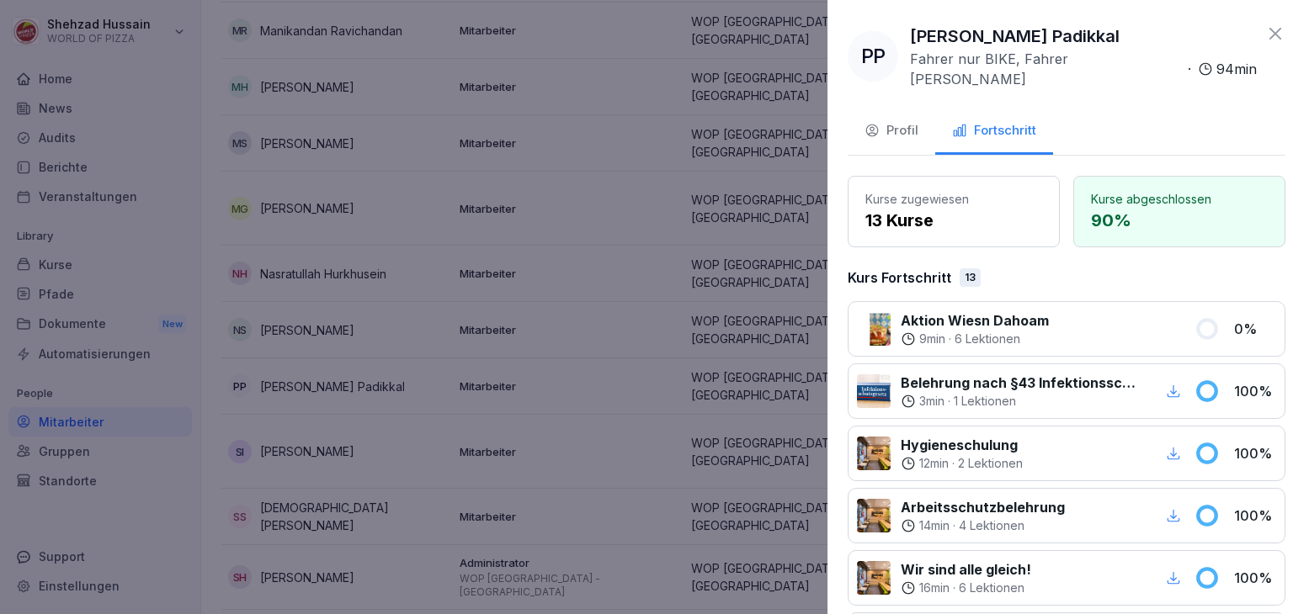
click at [717, 342] on div at bounding box center [646, 307] width 1293 height 614
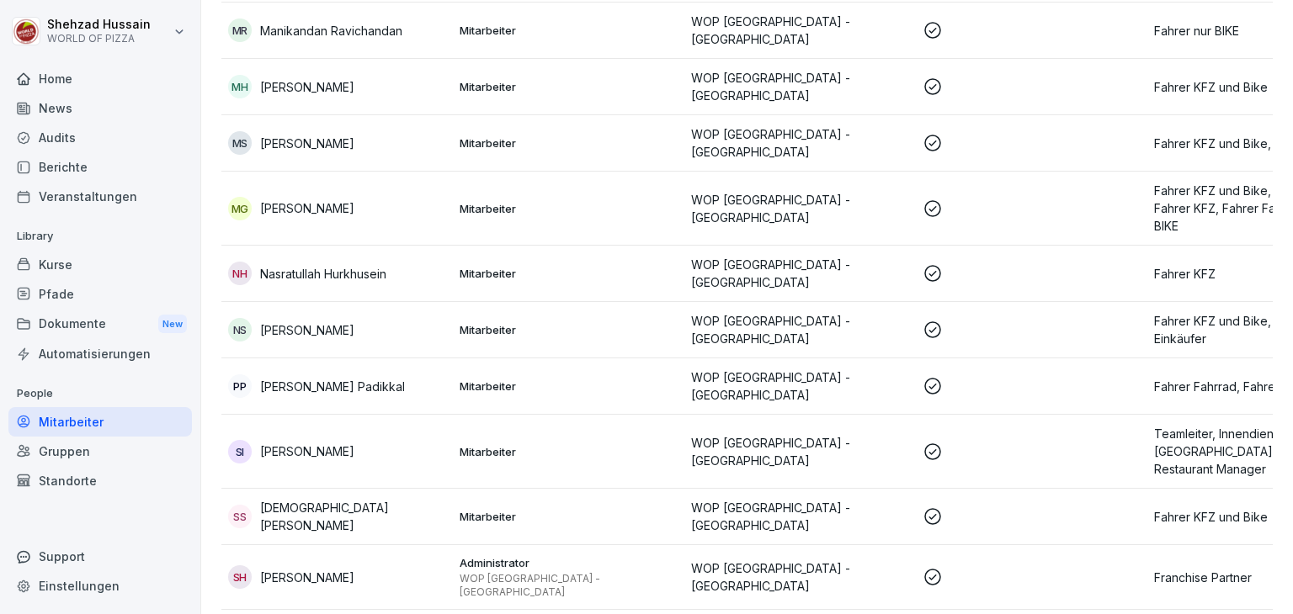
scroll to position [616, 0]
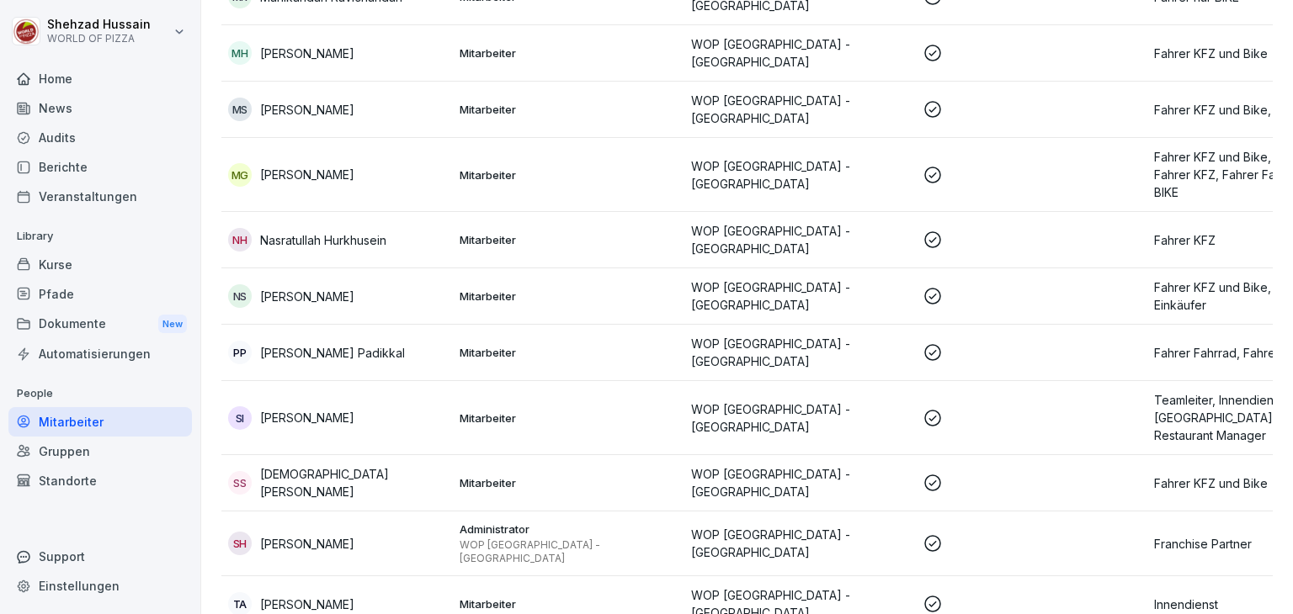
click at [1040, 408] on p at bounding box center [1032, 418] width 218 height 20
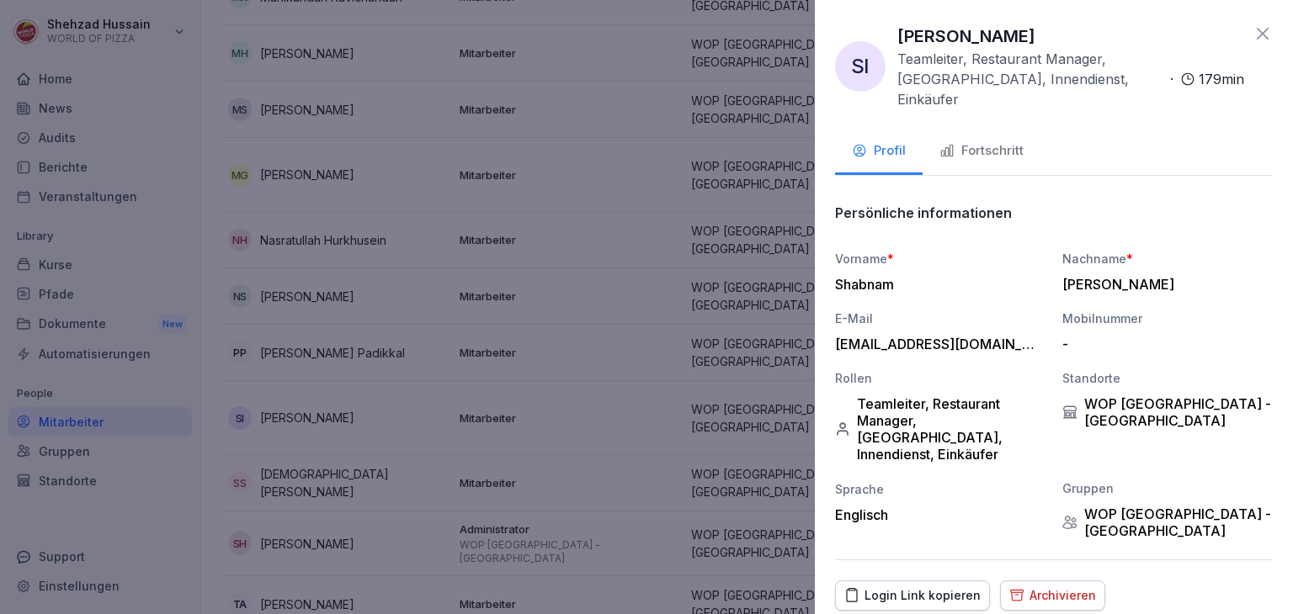
click at [987, 141] on div "Fortschritt" at bounding box center [981, 150] width 84 height 19
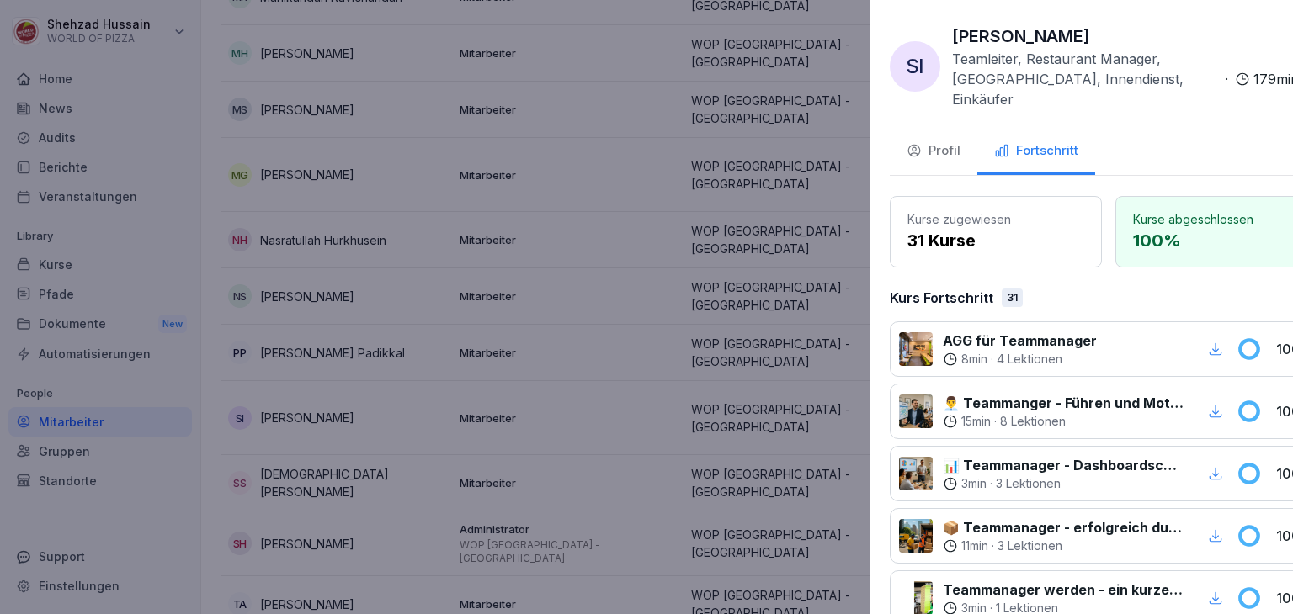
click at [782, 253] on div at bounding box center [646, 307] width 1293 height 614
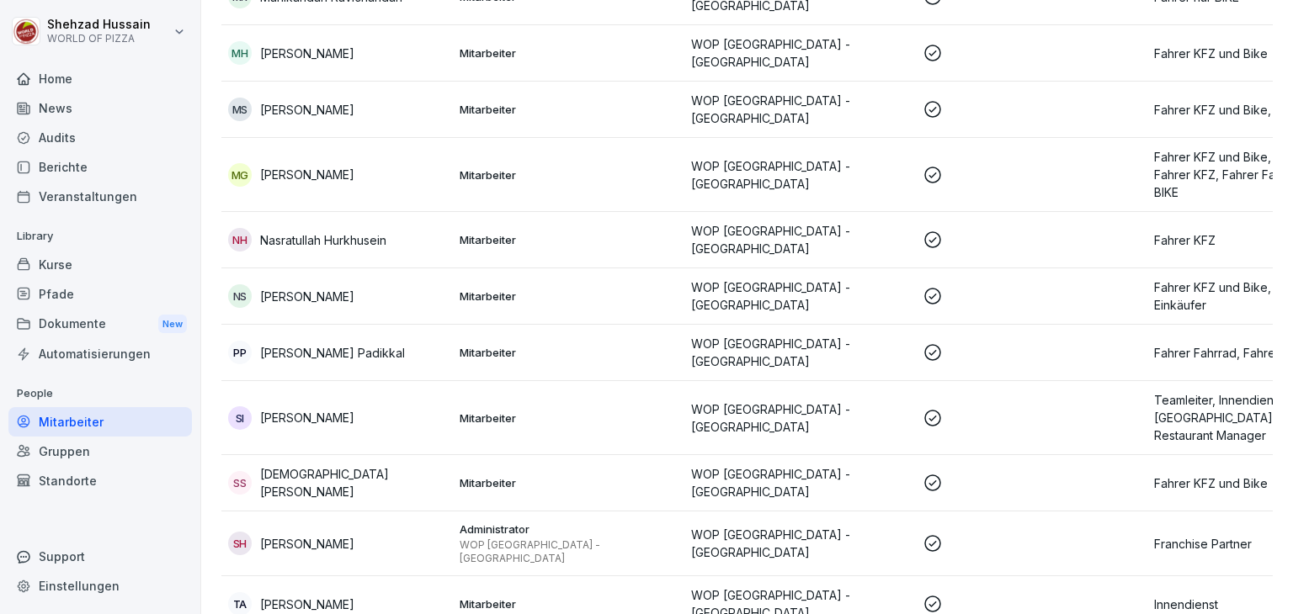
click at [857, 577] on td "WOP [GEOGRAPHIC_DATA] - [GEOGRAPHIC_DATA]" at bounding box center [799, 605] width 231 height 56
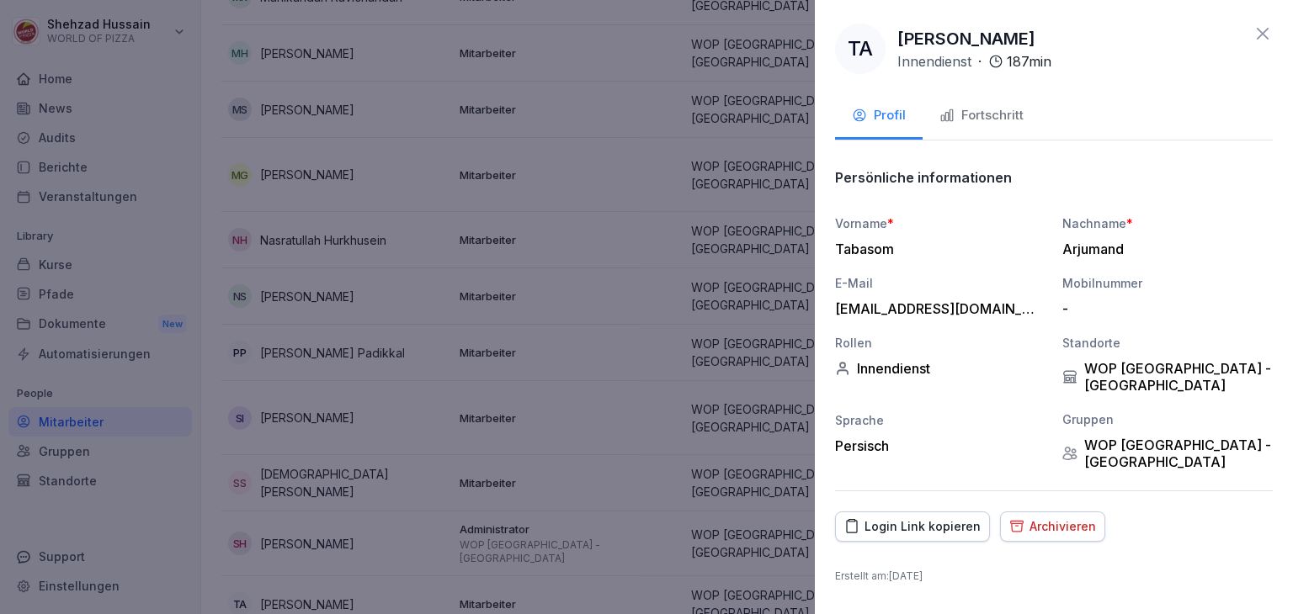
click at [1007, 115] on div "Fortschritt" at bounding box center [981, 115] width 84 height 19
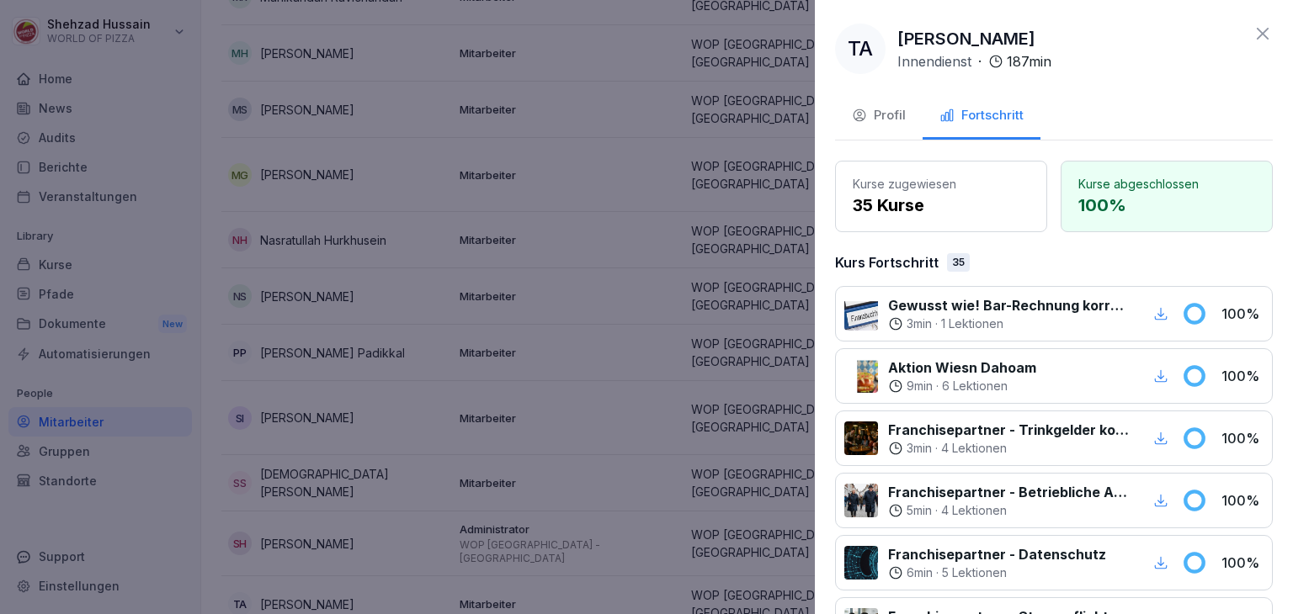
click at [743, 290] on div at bounding box center [646, 307] width 1293 height 614
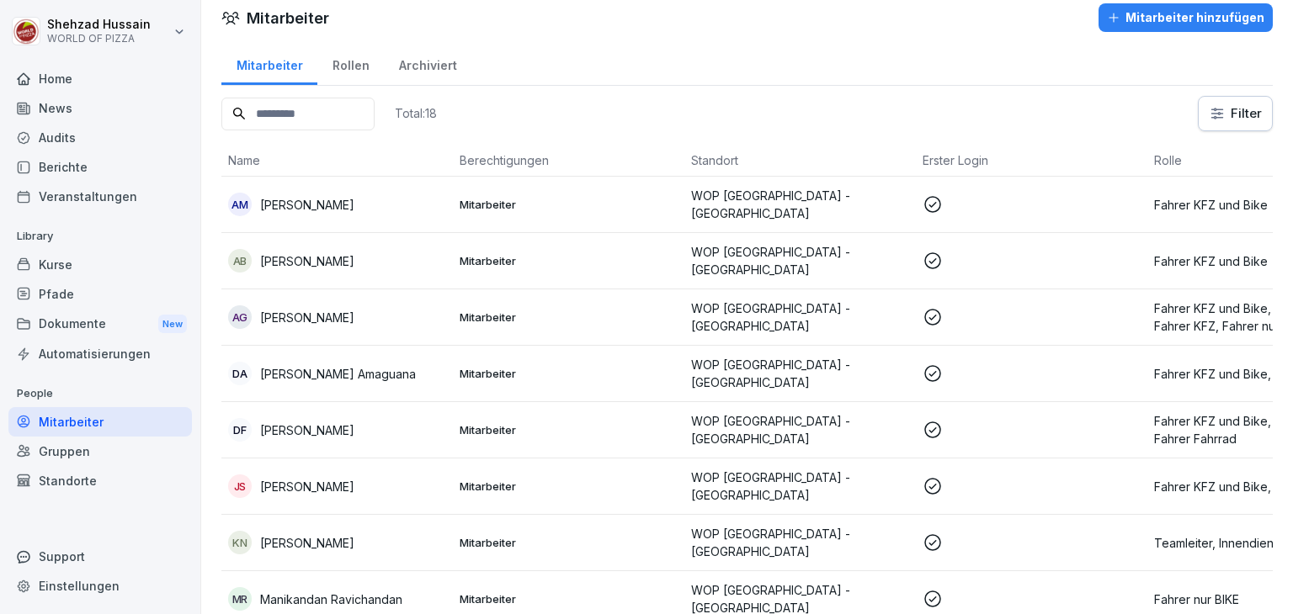
scroll to position [0, 0]
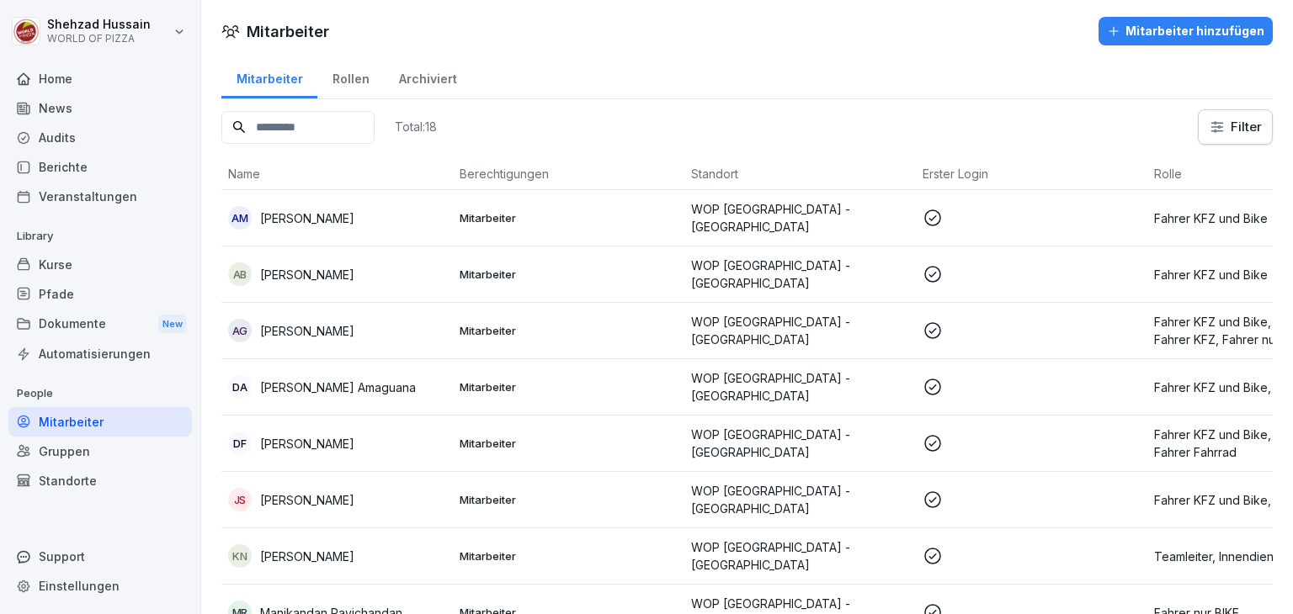
click at [1175, 35] on div "Mitarbeiter hinzufügen" at bounding box center [1185, 31] width 157 height 19
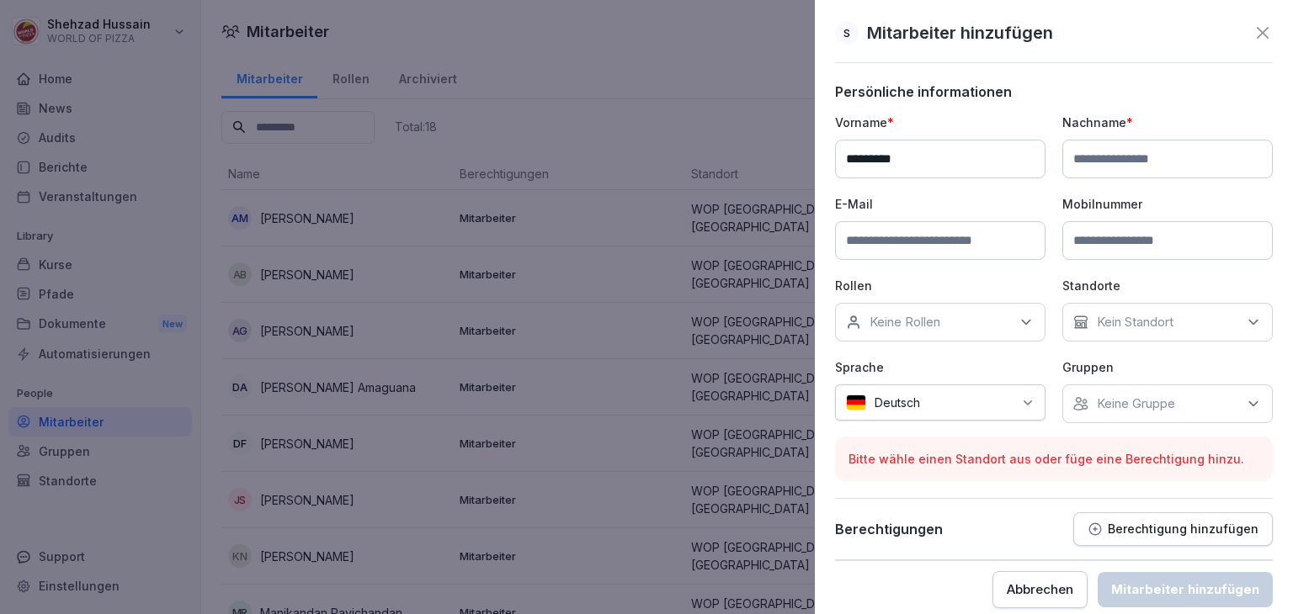
type input "********"
click at [1176, 146] on input at bounding box center [1167, 159] width 210 height 39
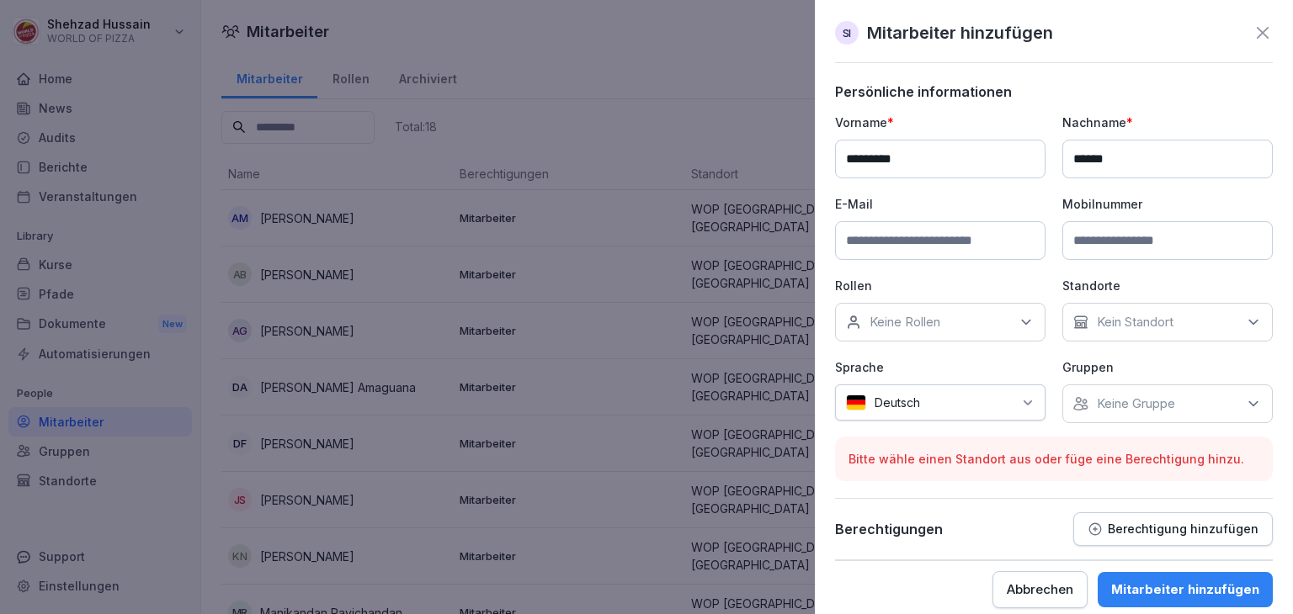
type input "******"
click at [1020, 244] on input at bounding box center [940, 240] width 210 height 39
type input "**********"
click at [1113, 314] on p "Kein Standort" at bounding box center [1135, 322] width 77 height 17
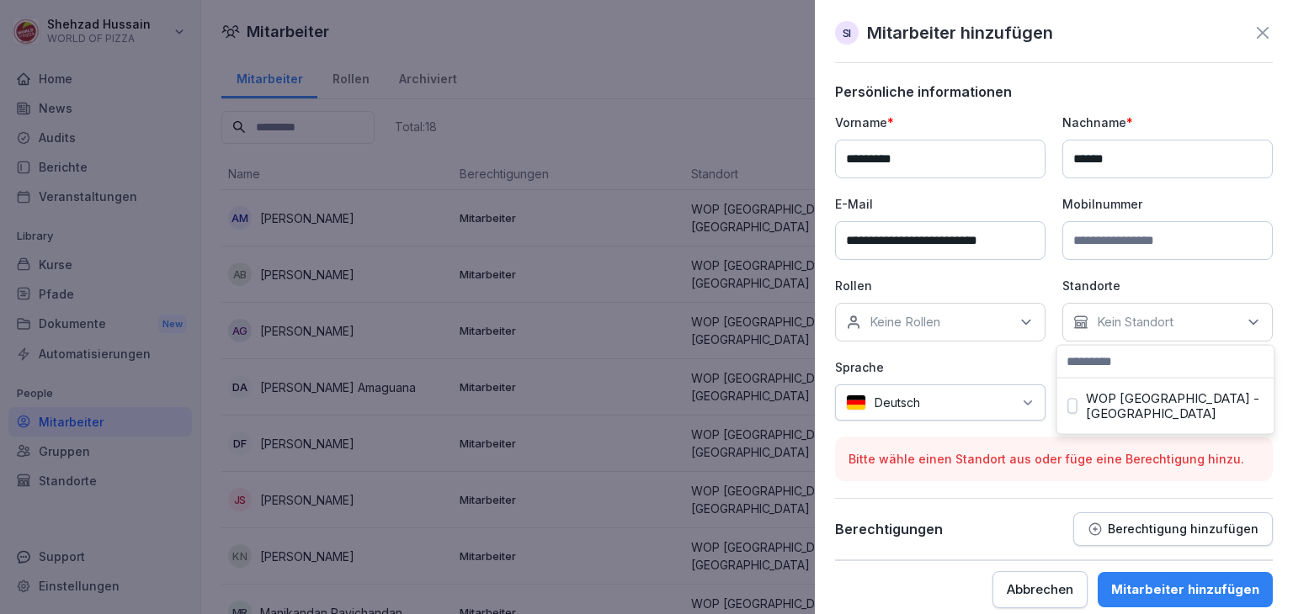
click at [1119, 403] on label "WOP [GEOGRAPHIC_DATA] - [GEOGRAPHIC_DATA]" at bounding box center [1175, 406] width 178 height 30
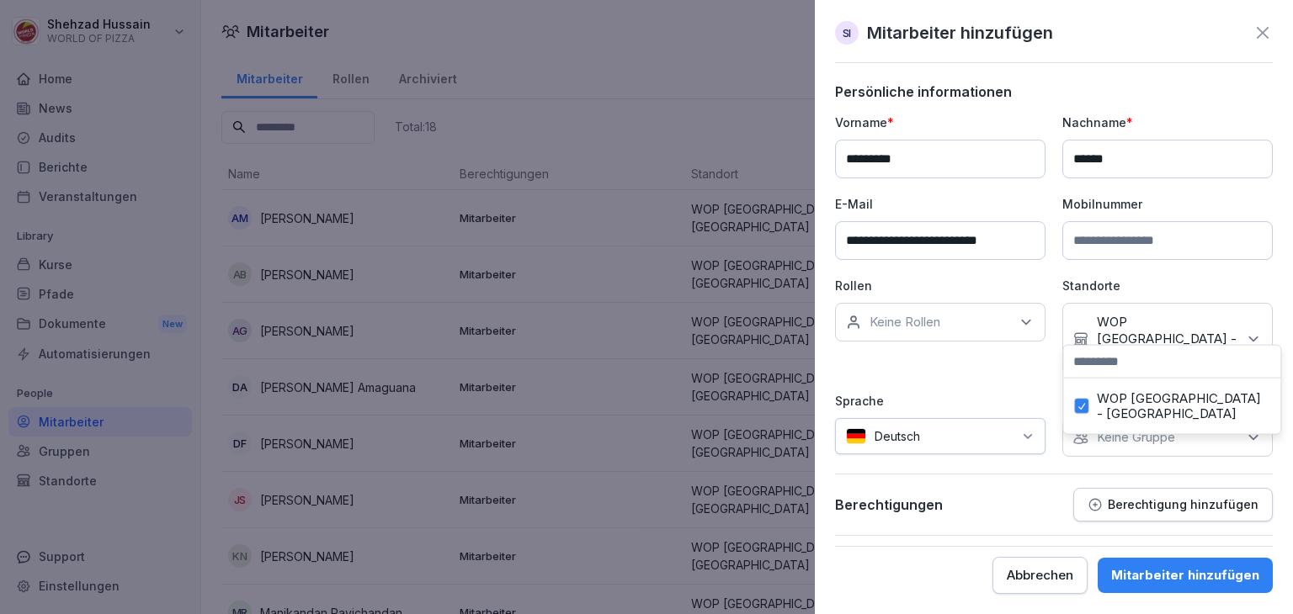
click at [1024, 314] on icon at bounding box center [1026, 322] width 17 height 17
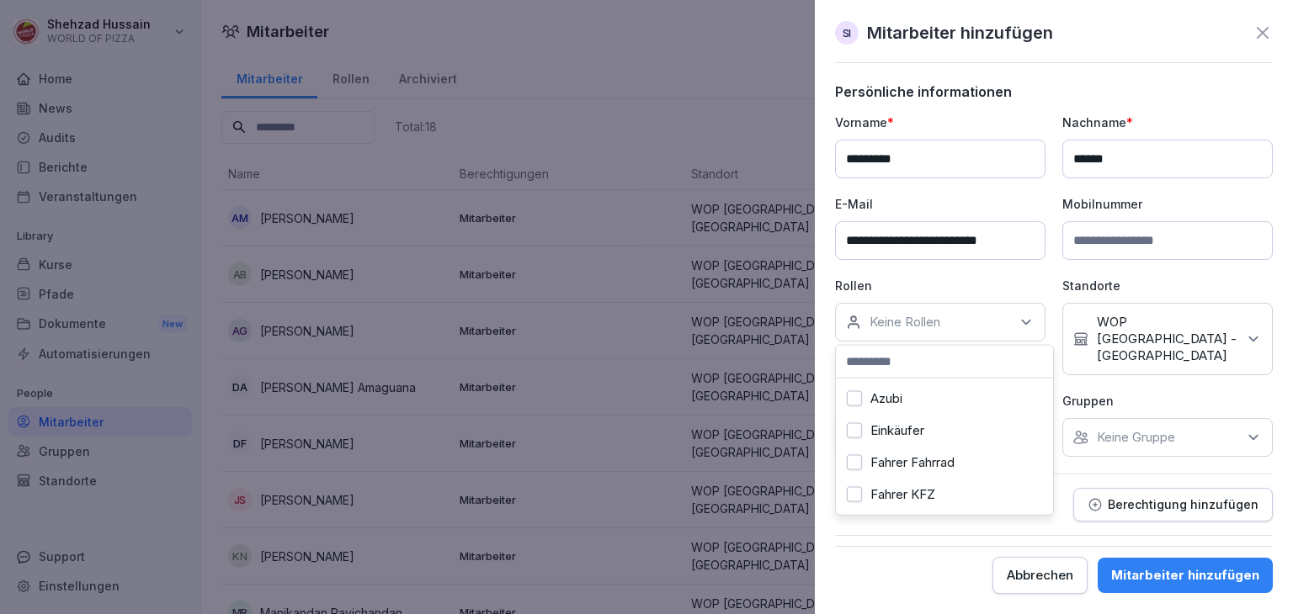
click at [939, 493] on div "Fahrer KFZ" at bounding box center [944, 495] width 209 height 32
click at [863, 418] on div "Innendienst" at bounding box center [944, 423] width 209 height 32
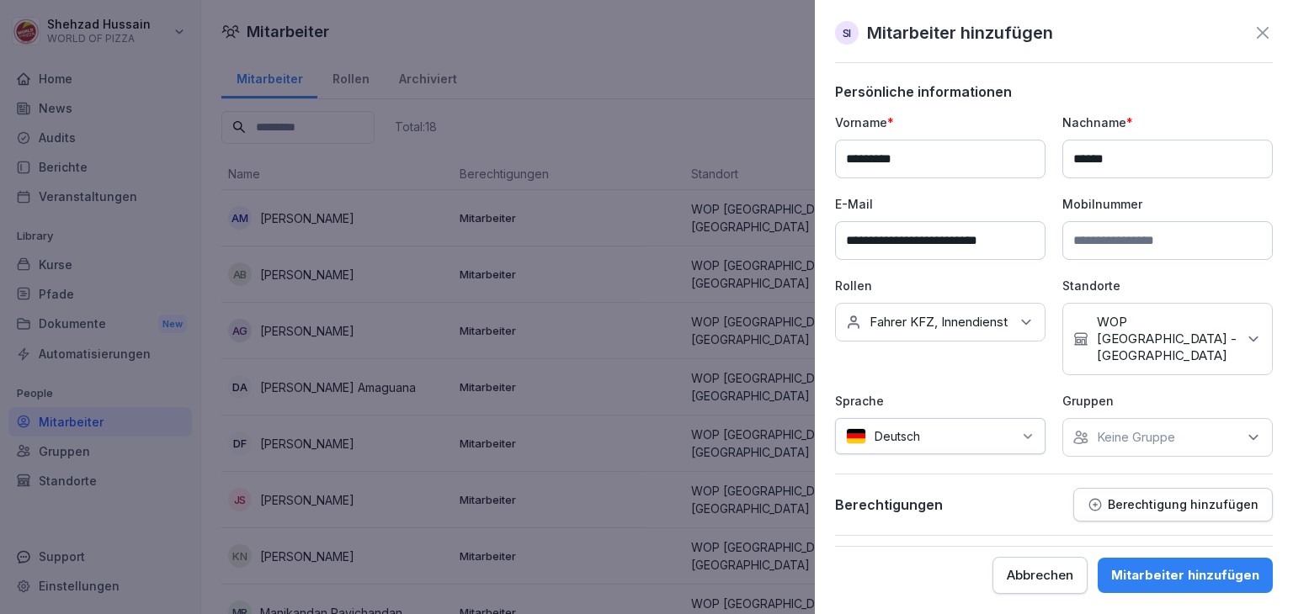
click at [939, 566] on div "Abbrechen Mitarbeiter hinzufügen" at bounding box center [1054, 575] width 438 height 37
click at [1030, 328] on icon at bounding box center [1026, 322] width 17 height 17
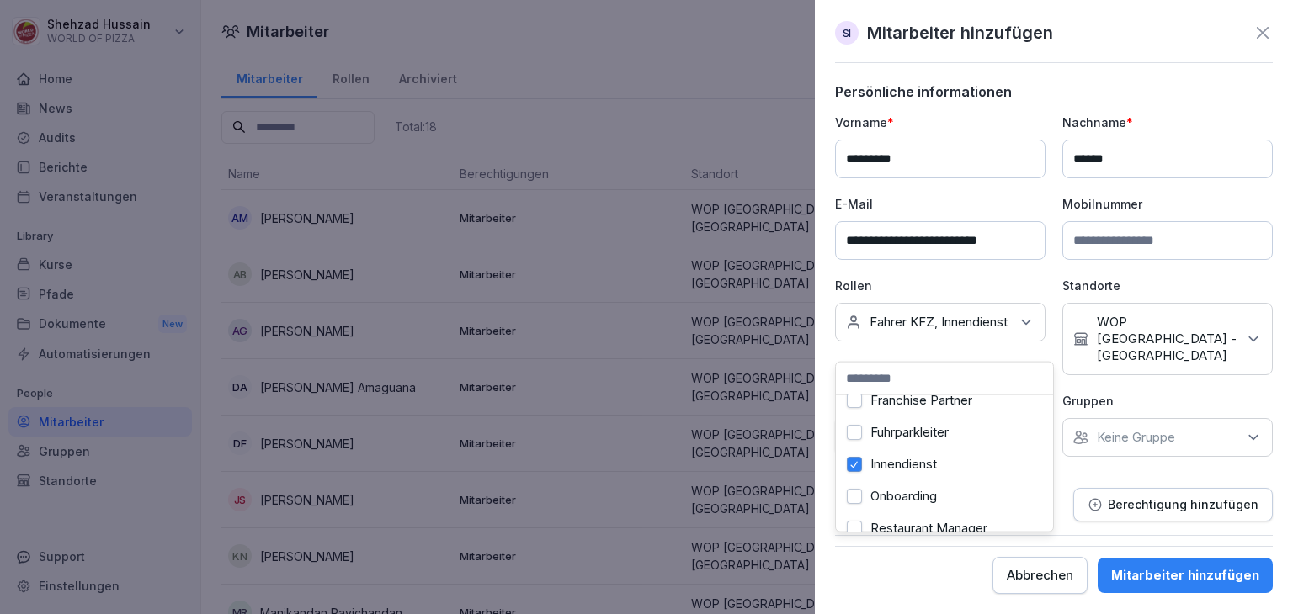
scroll to position [213, 0]
click at [936, 454] on label "Innendienst" at bounding box center [903, 458] width 66 height 15
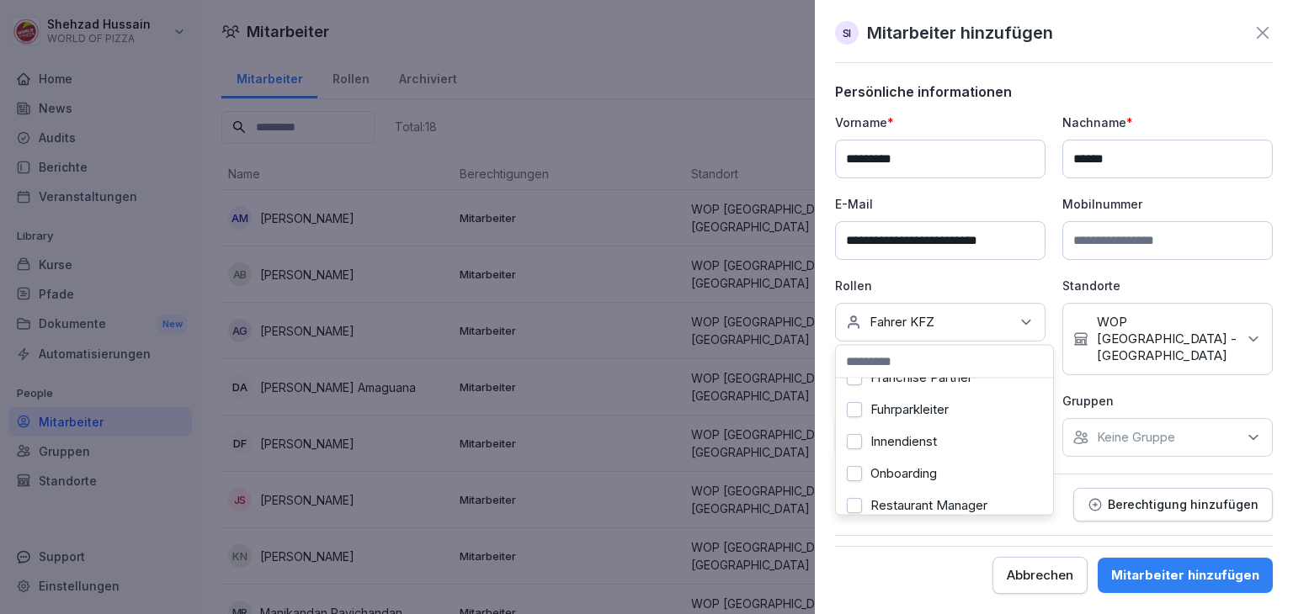
click at [956, 562] on div "Abbrechen Mitarbeiter hinzufügen" at bounding box center [1054, 575] width 438 height 37
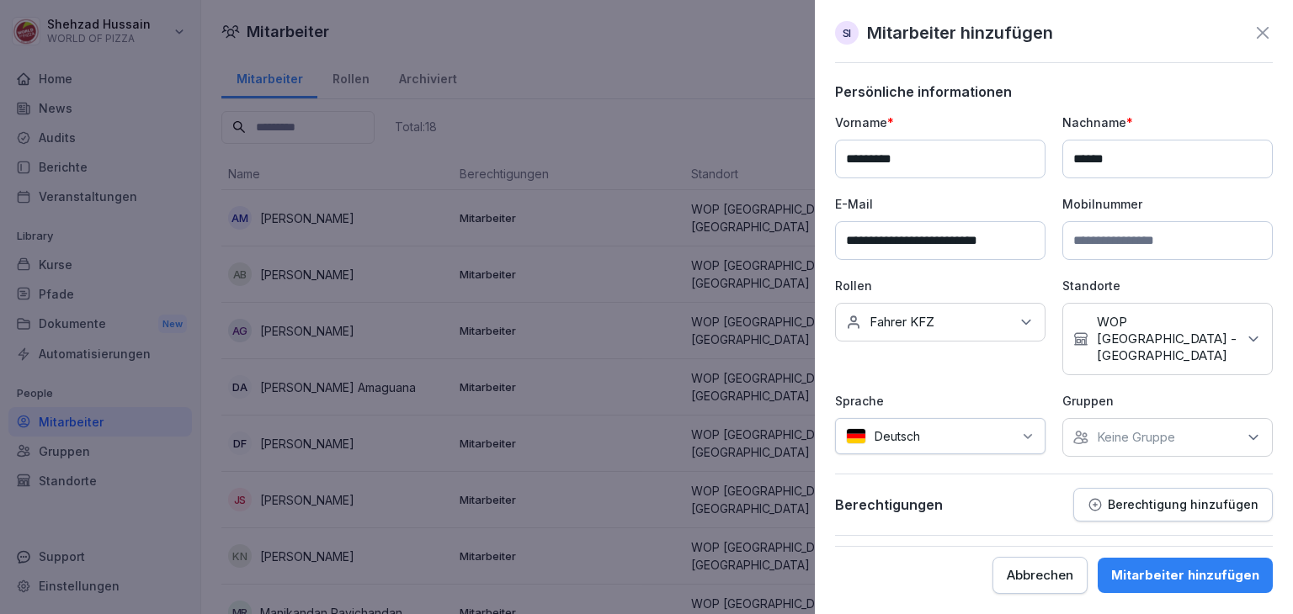
click at [1031, 434] on icon at bounding box center [1028, 436] width 8 height 4
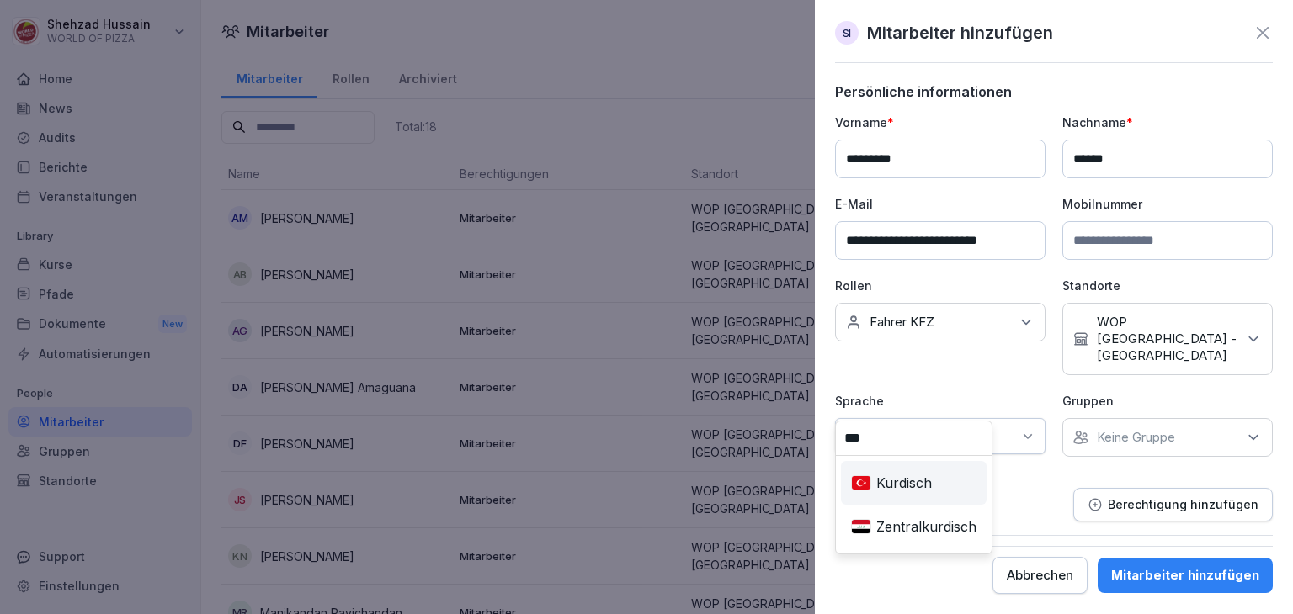
type input "***"
click at [947, 497] on div "Kurdisch" at bounding box center [913, 483] width 139 height 37
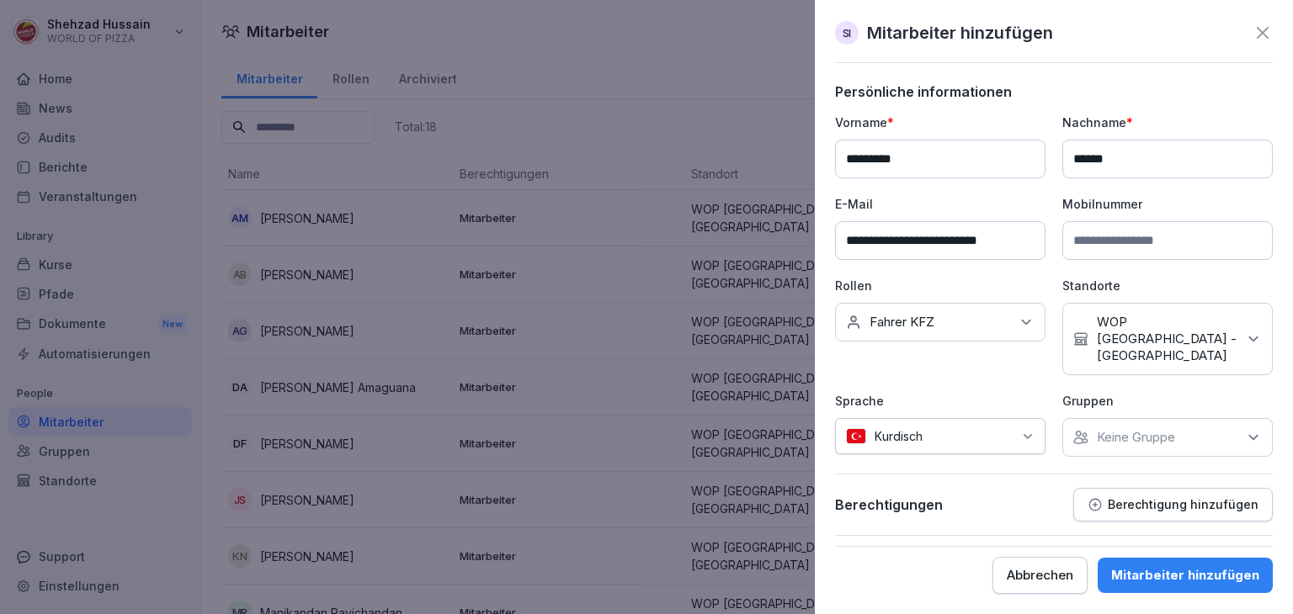
click at [1198, 418] on div "Keine Gruppe" at bounding box center [1167, 437] width 210 height 39
click at [1149, 476] on label "WOP [GEOGRAPHIC_DATA] - [GEOGRAPHIC_DATA]" at bounding box center [1182, 487] width 178 height 30
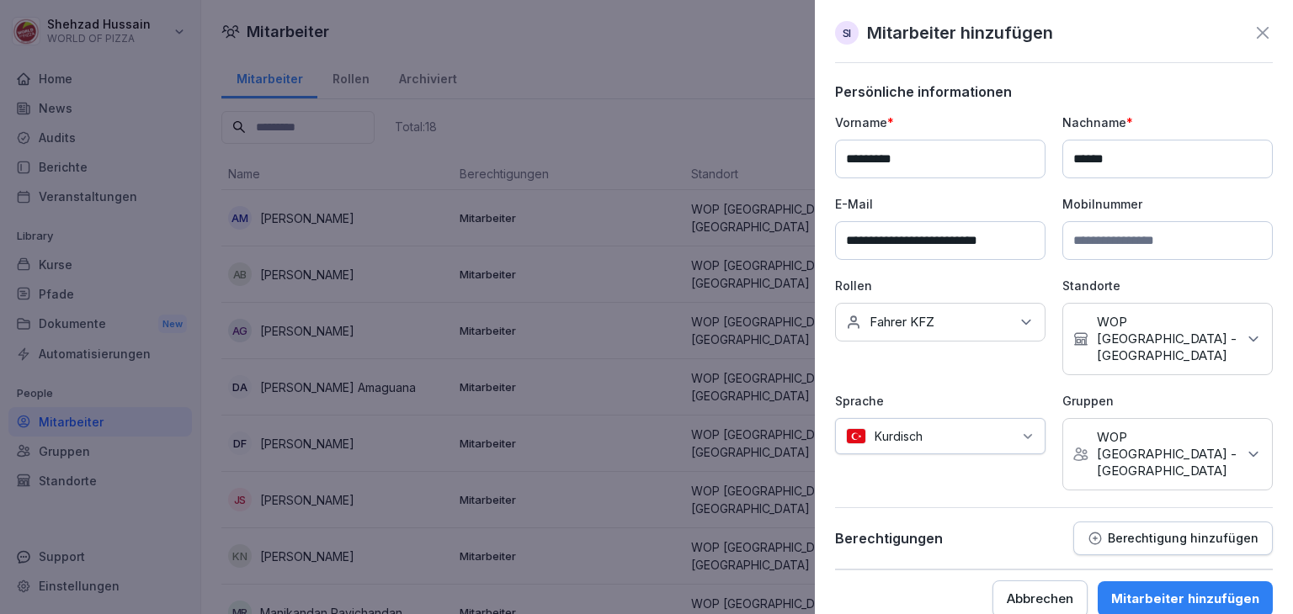
click at [1140, 538] on form "**********" at bounding box center [1054, 350] width 438 height 534
click at [896, 242] on input "**********" at bounding box center [940, 240] width 210 height 39
type input "**********"
click at [1141, 590] on div "Mitarbeiter hinzufügen" at bounding box center [1185, 599] width 148 height 19
